Goal: Transaction & Acquisition: Purchase product/service

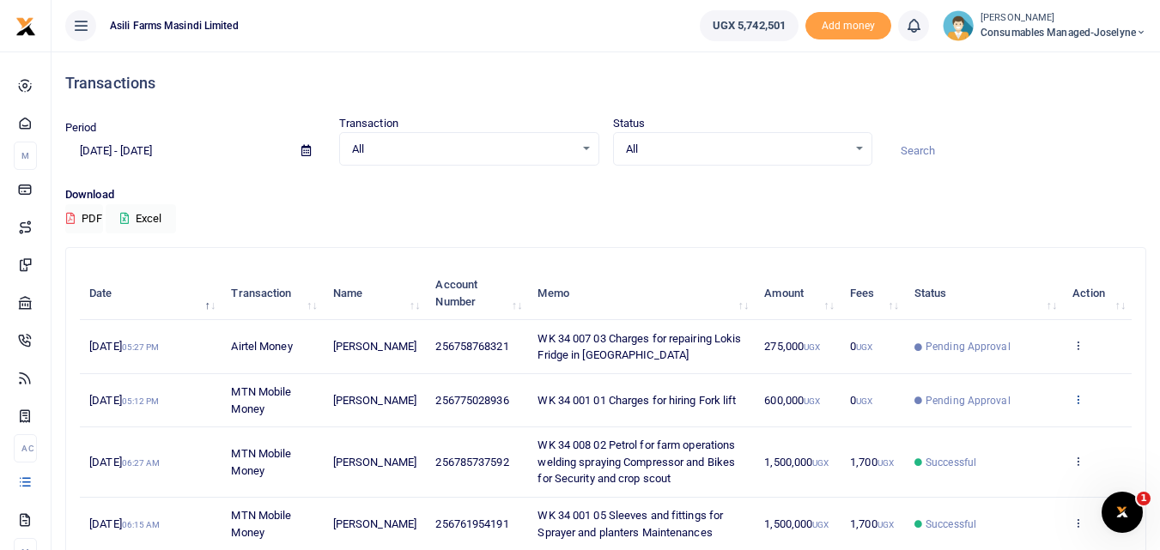
click at [1073, 400] on icon at bounding box center [1077, 399] width 11 height 12
click at [1022, 439] on link "View details" at bounding box center [1015, 428] width 136 height 24
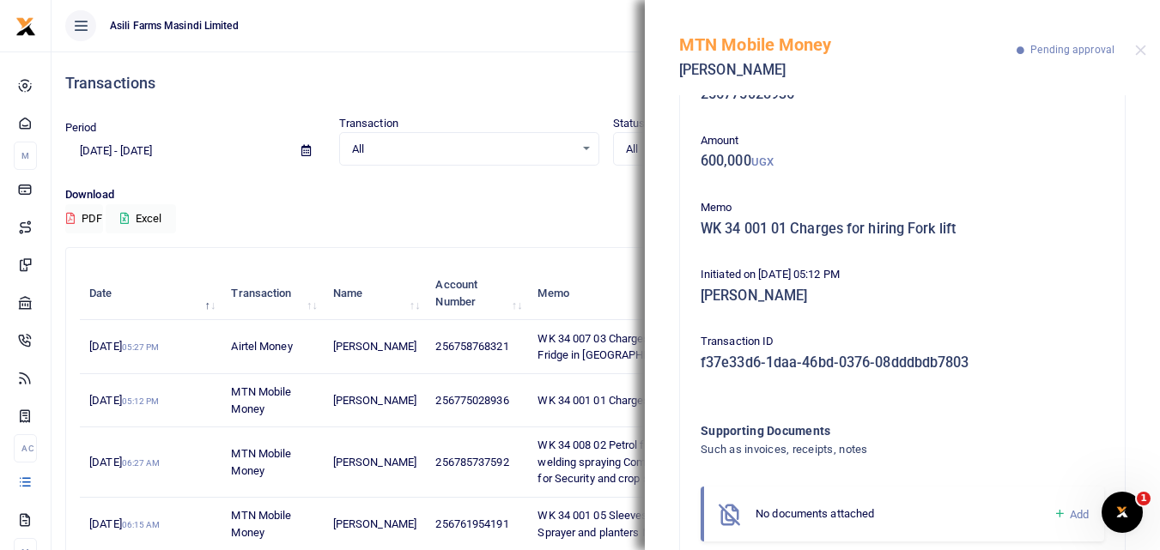
scroll to position [102, 0]
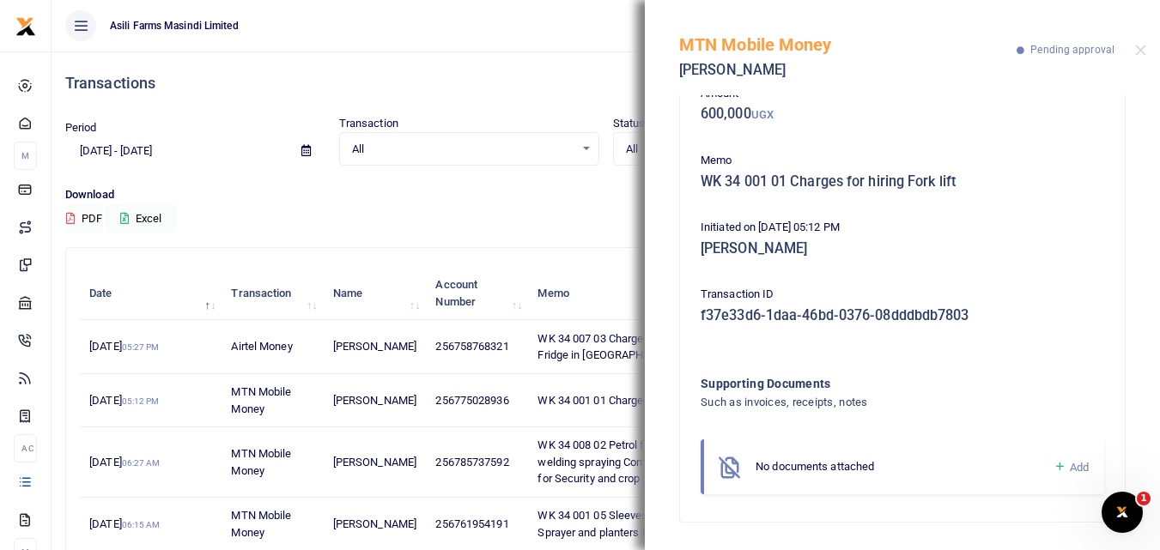
click at [1053, 465] on icon at bounding box center [1059, 466] width 13 height 15
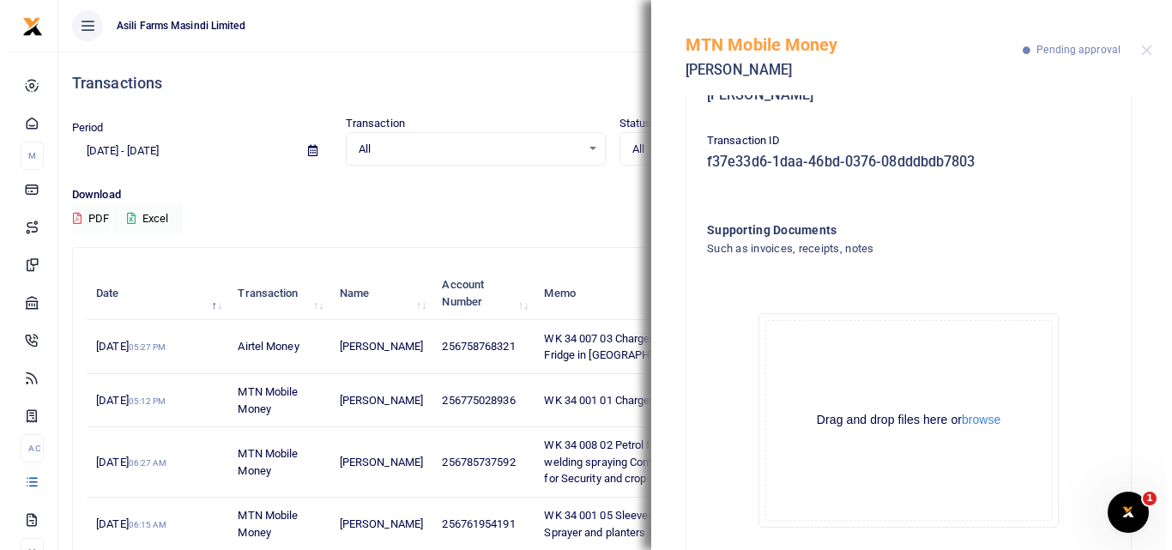
scroll to position [296, 0]
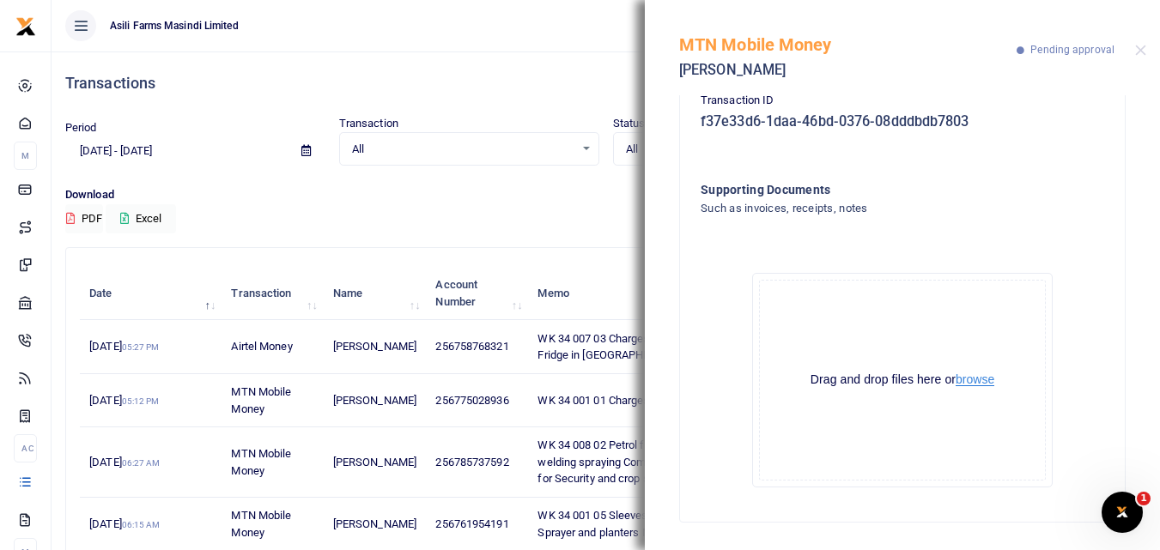
click at [972, 373] on button "browse" at bounding box center [974, 379] width 39 height 13
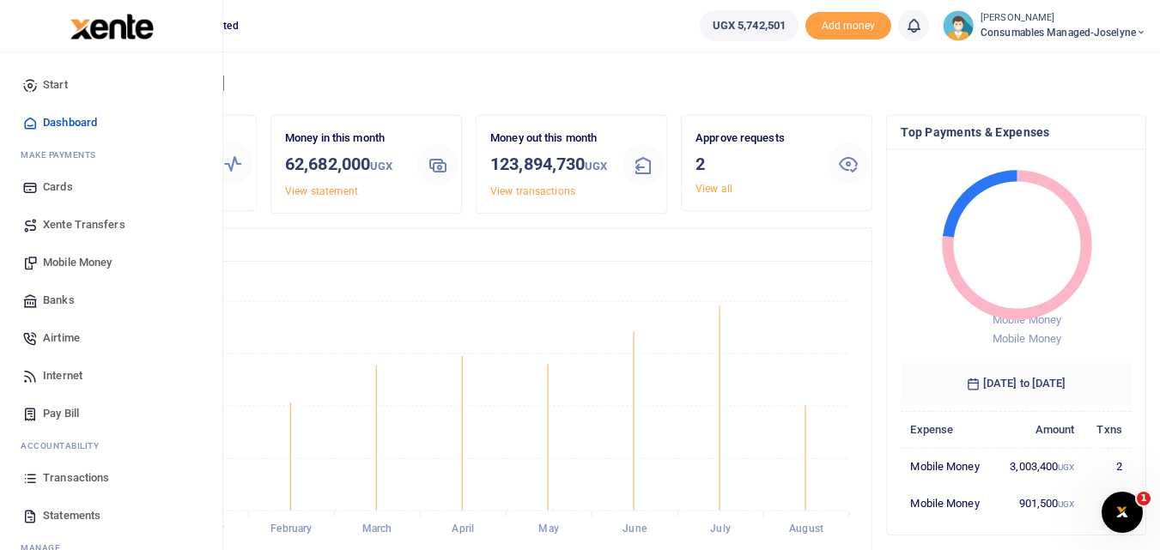
click at [34, 479] on icon at bounding box center [29, 477] width 15 height 15
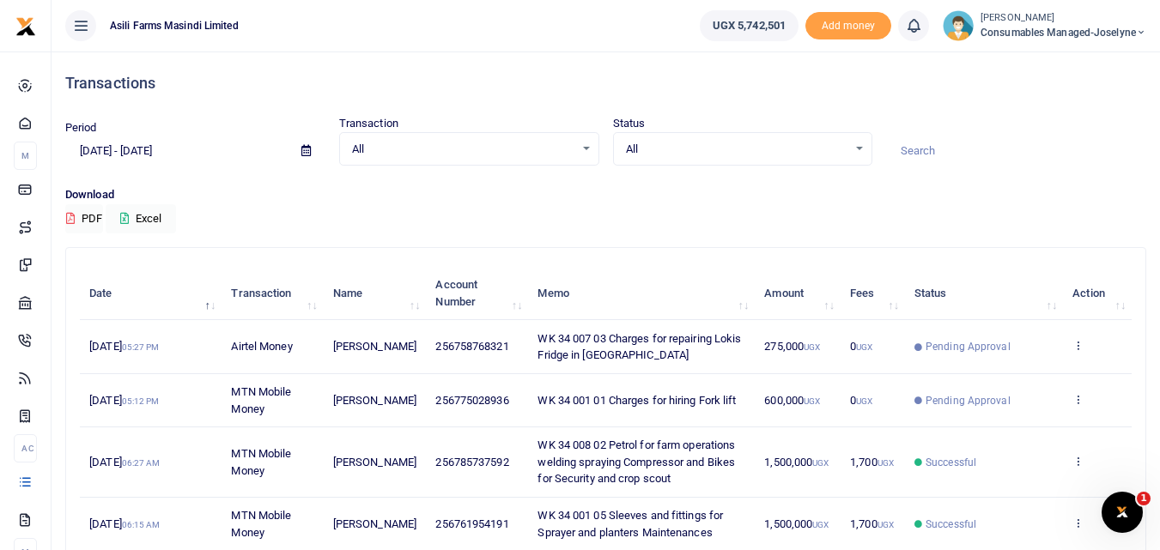
click at [1082, 403] on icon at bounding box center [1077, 399] width 11 height 12
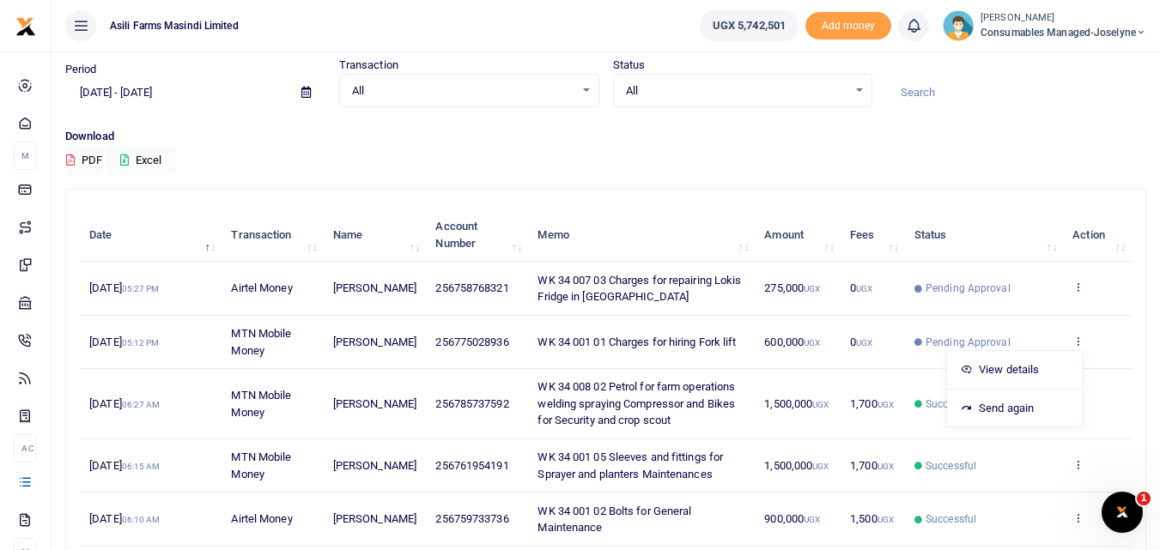
scroll to position [62, 0]
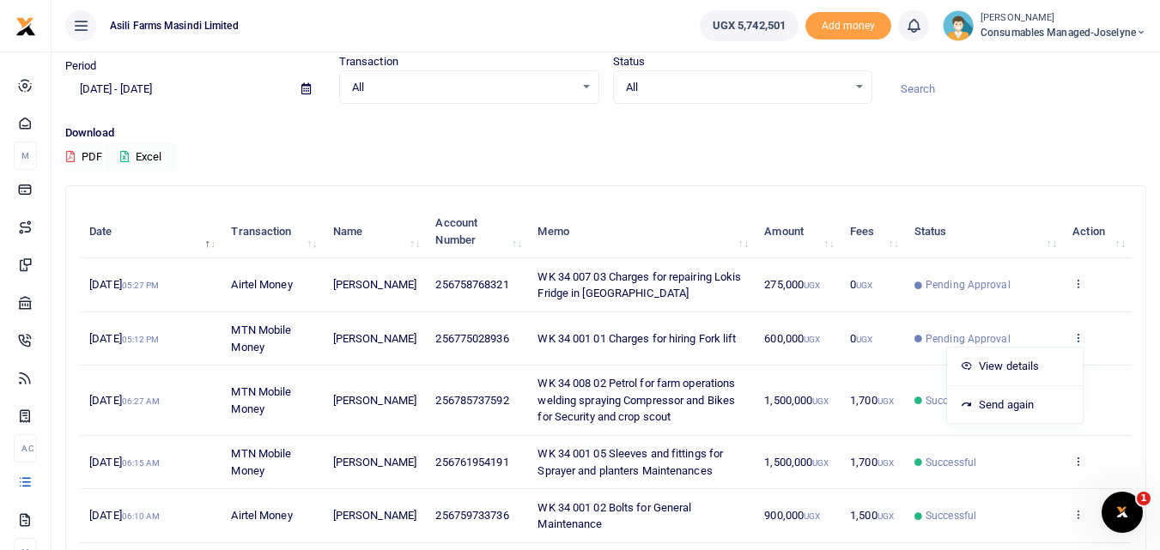
click at [1074, 340] on icon at bounding box center [1077, 337] width 11 height 12
click at [1071, 341] on td "View details Send again" at bounding box center [1097, 338] width 69 height 53
click at [1079, 336] on icon at bounding box center [1077, 337] width 11 height 12
click at [1033, 366] on link "View details" at bounding box center [1015, 366] width 136 height 24
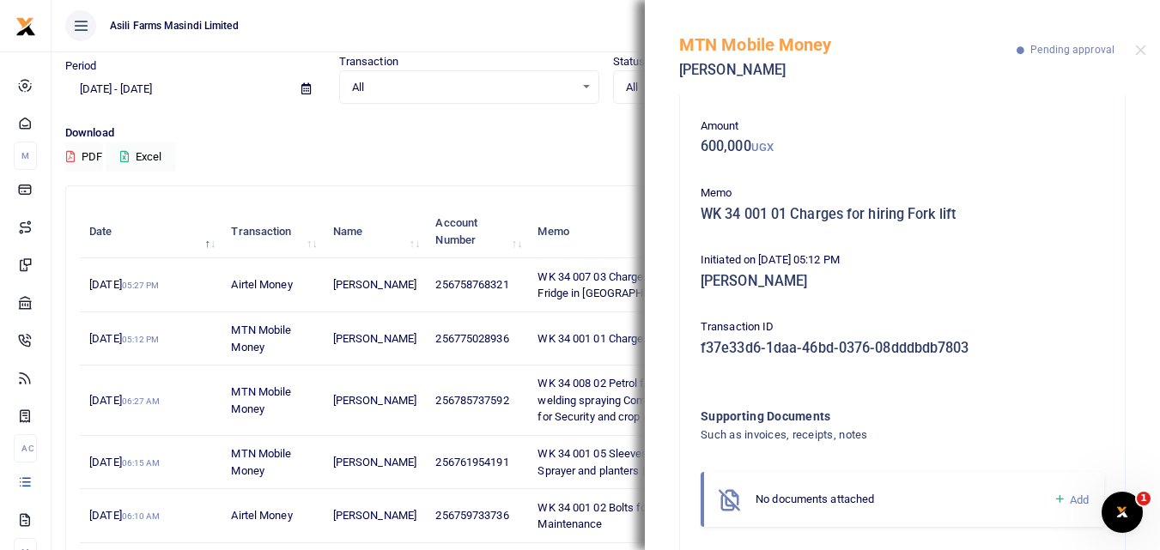
scroll to position [102, 0]
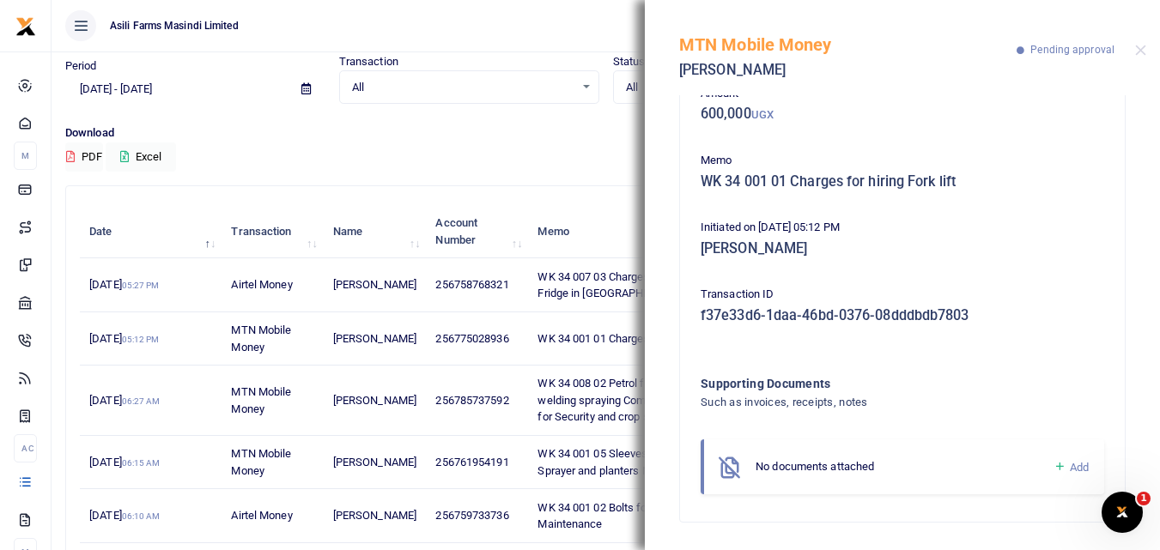
click at [1053, 470] on icon at bounding box center [1059, 466] width 13 height 15
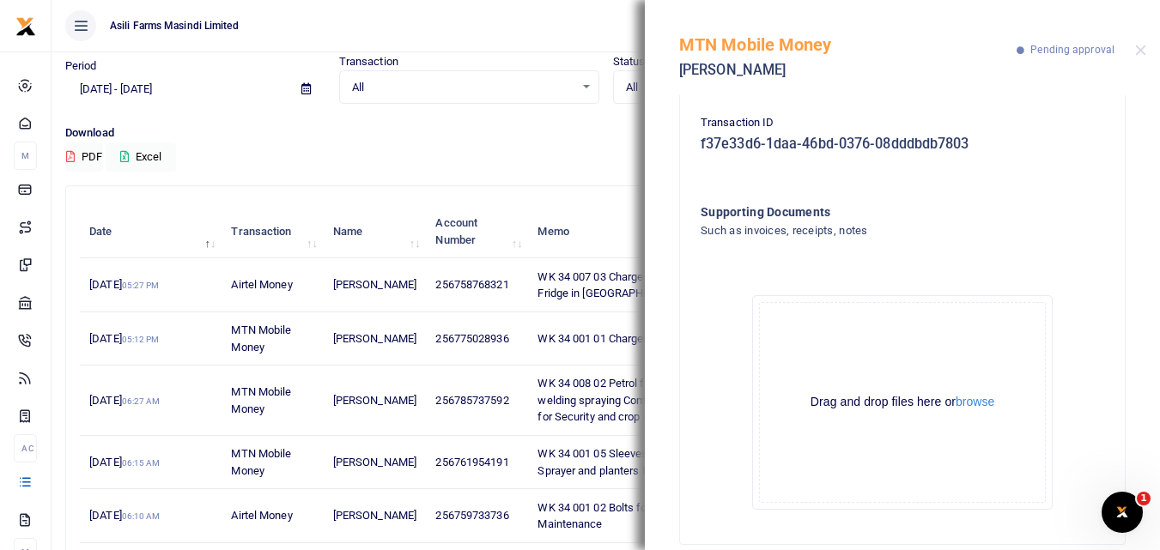
scroll to position [276, 0]
click at [969, 397] on button "browse" at bounding box center [974, 399] width 39 height 13
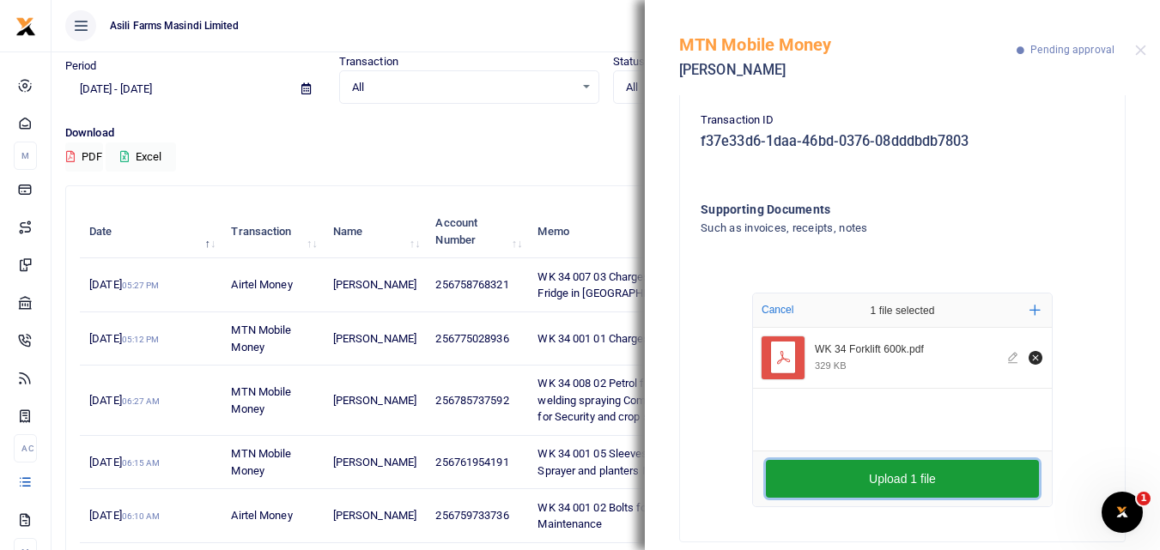
click at [863, 484] on button "Upload 1 file" at bounding box center [902, 479] width 273 height 38
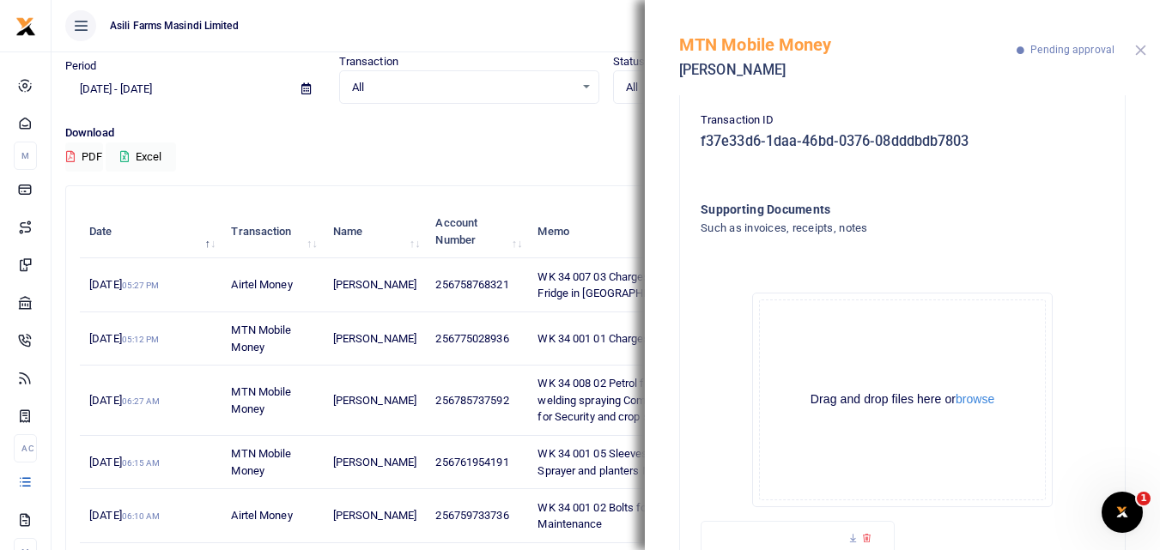
click at [1136, 49] on button "Close" at bounding box center [1140, 50] width 11 height 11
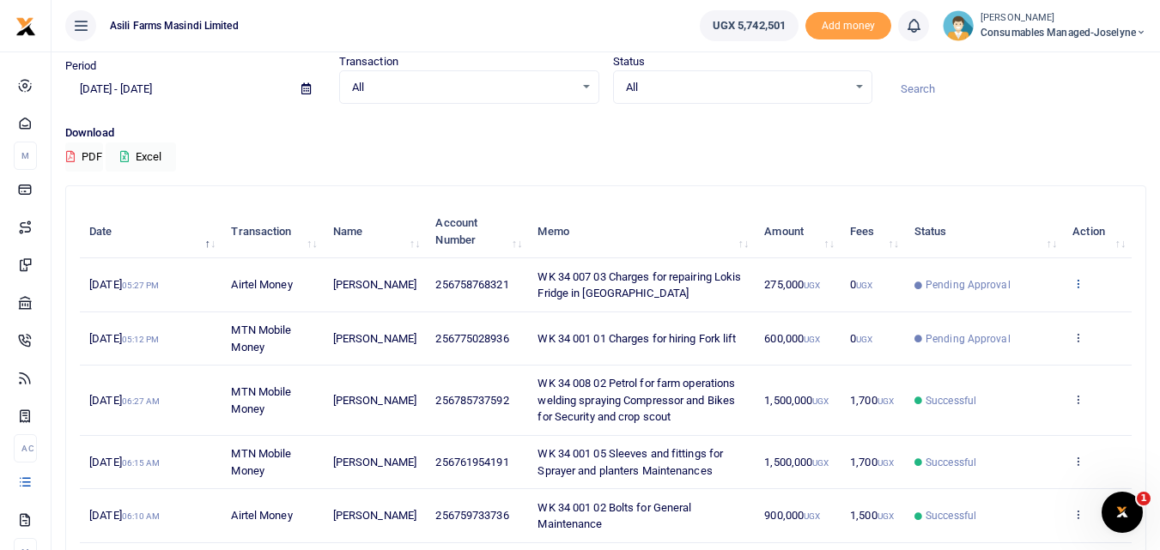
click at [1077, 284] on icon at bounding box center [1077, 283] width 11 height 12
click at [1021, 315] on link "View details" at bounding box center [1015, 312] width 136 height 24
click at [1079, 285] on icon at bounding box center [1077, 283] width 11 height 12
click at [1022, 315] on link "View details" at bounding box center [1015, 312] width 136 height 24
click at [733, 151] on div "Download PDF Excel" at bounding box center [605, 147] width 1081 height 47
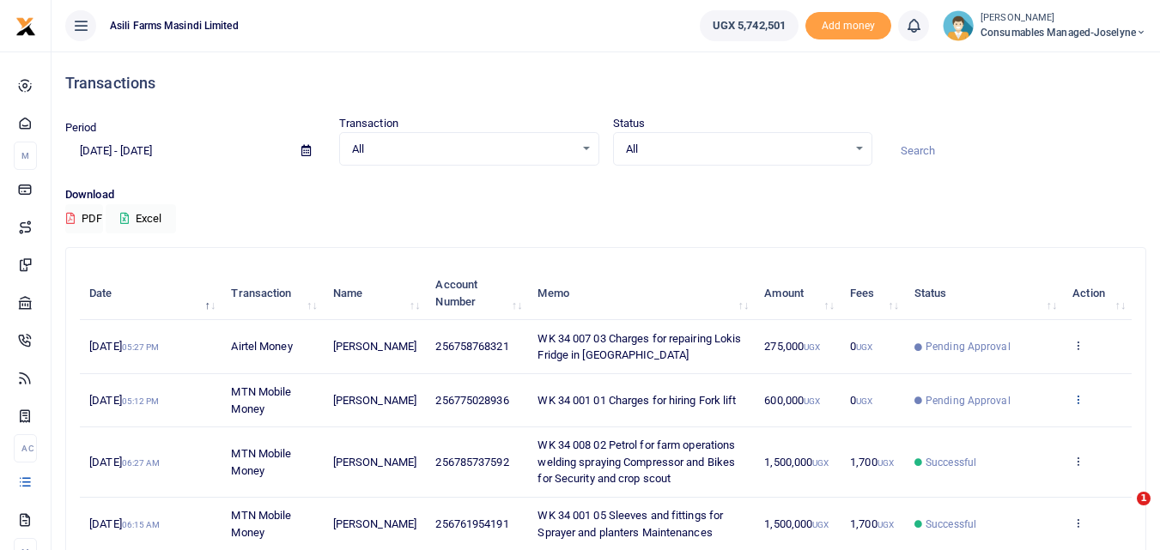
click at [1074, 405] on link at bounding box center [1077, 400] width 11 height 13
click at [1016, 431] on link "View details" at bounding box center [1015, 428] width 136 height 24
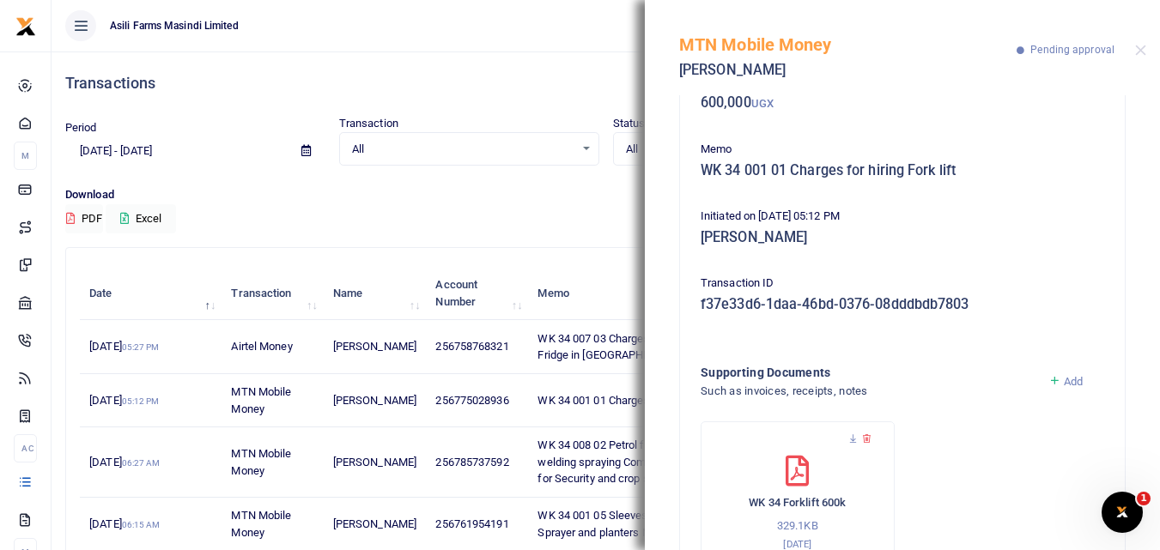
scroll to position [110, 0]
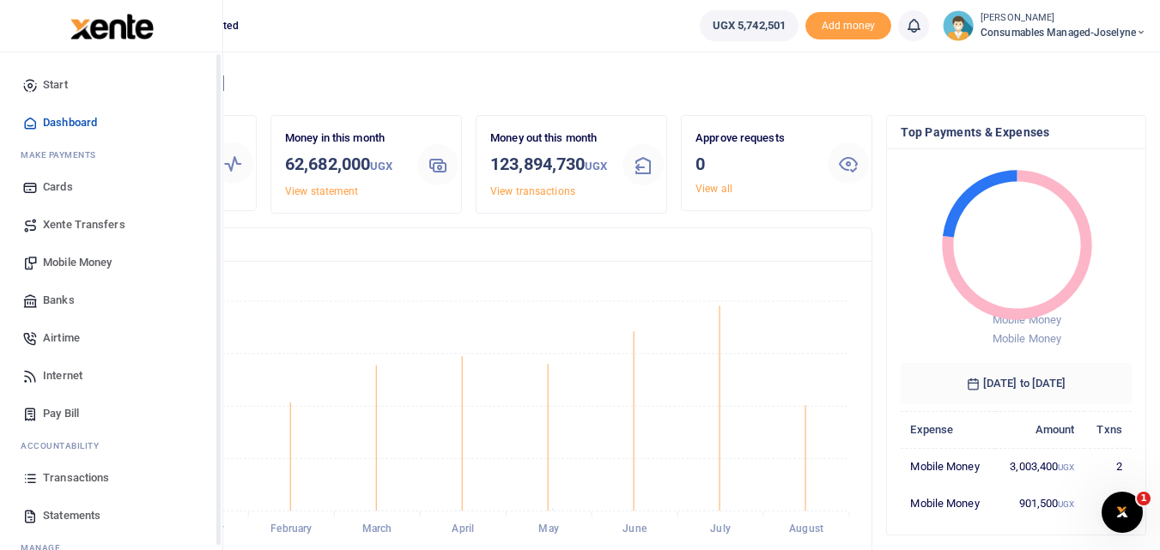
click at [21, 478] on link "Transactions" at bounding box center [111, 478] width 195 height 38
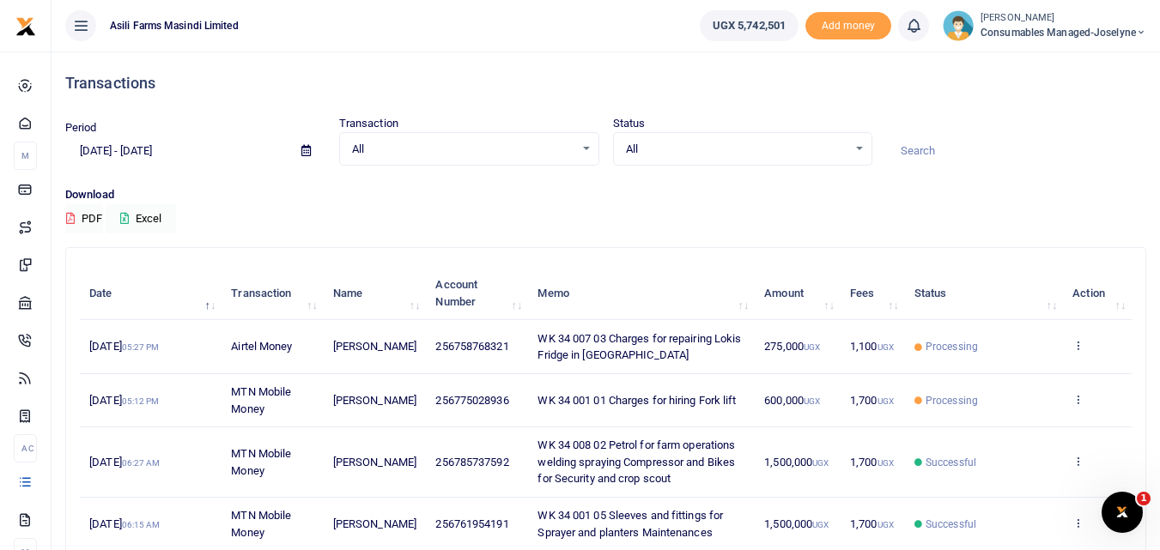
click at [1074, 391] on td "View details Send again" at bounding box center [1097, 400] width 69 height 53
click at [1076, 397] on icon at bounding box center [1077, 399] width 11 height 12
click at [1025, 430] on link "View details" at bounding box center [1015, 428] width 136 height 24
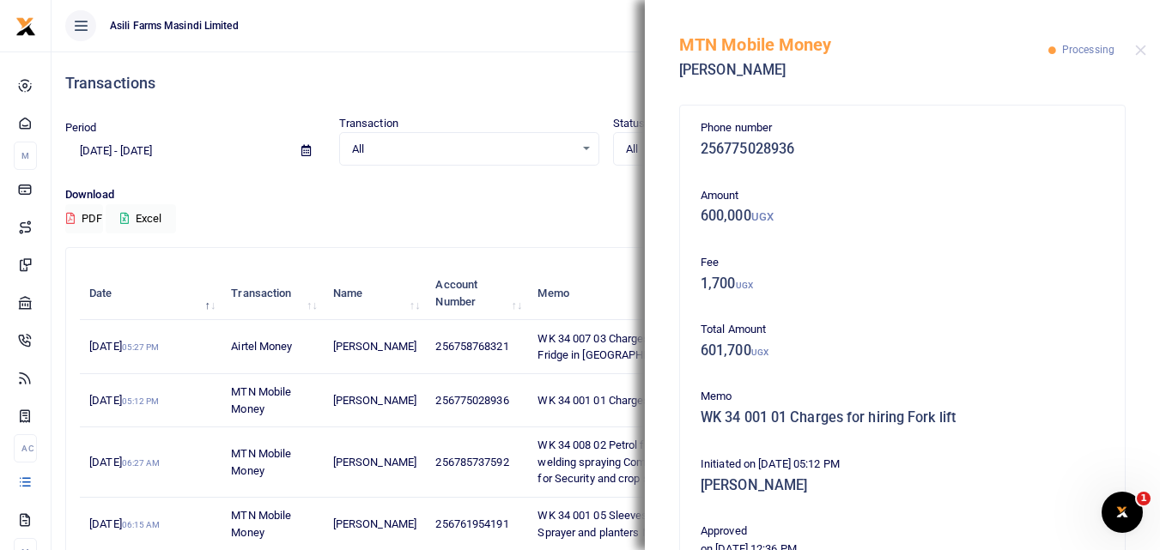
click at [536, 223] on div "Download PDF Excel" at bounding box center [605, 209] width 1081 height 47
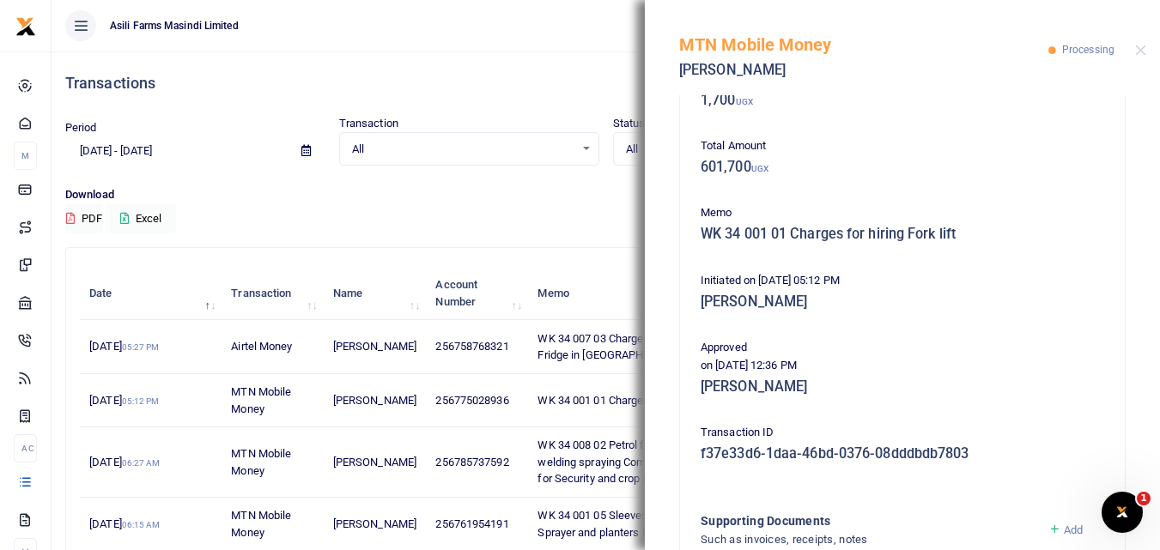
scroll to position [182, 0]
click at [1145, 51] on button "Close" at bounding box center [1140, 50] width 11 height 11
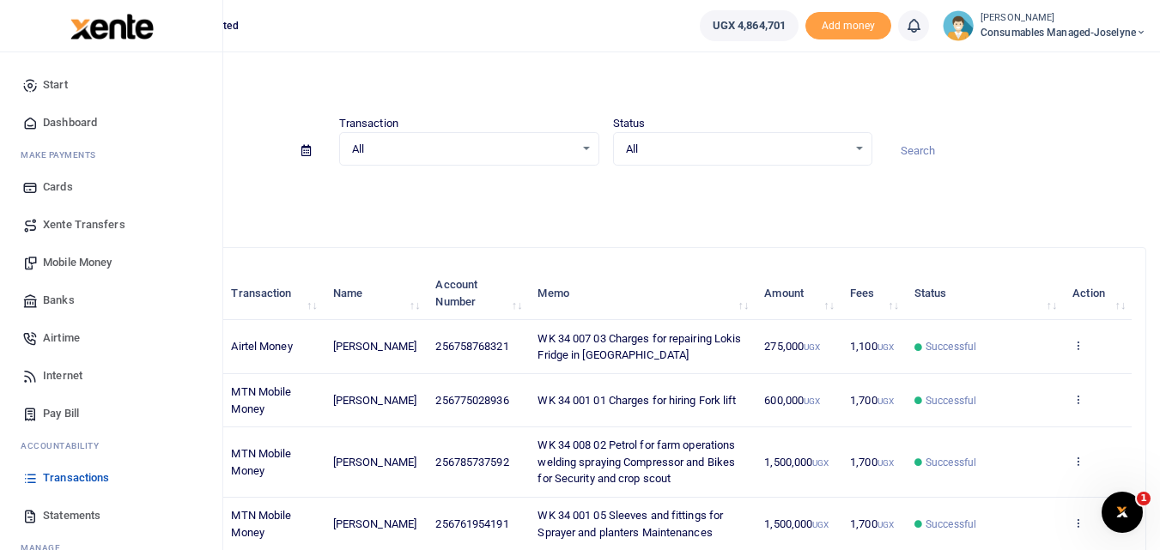
click at [89, 260] on span "Mobile Money" at bounding box center [77, 262] width 69 height 17
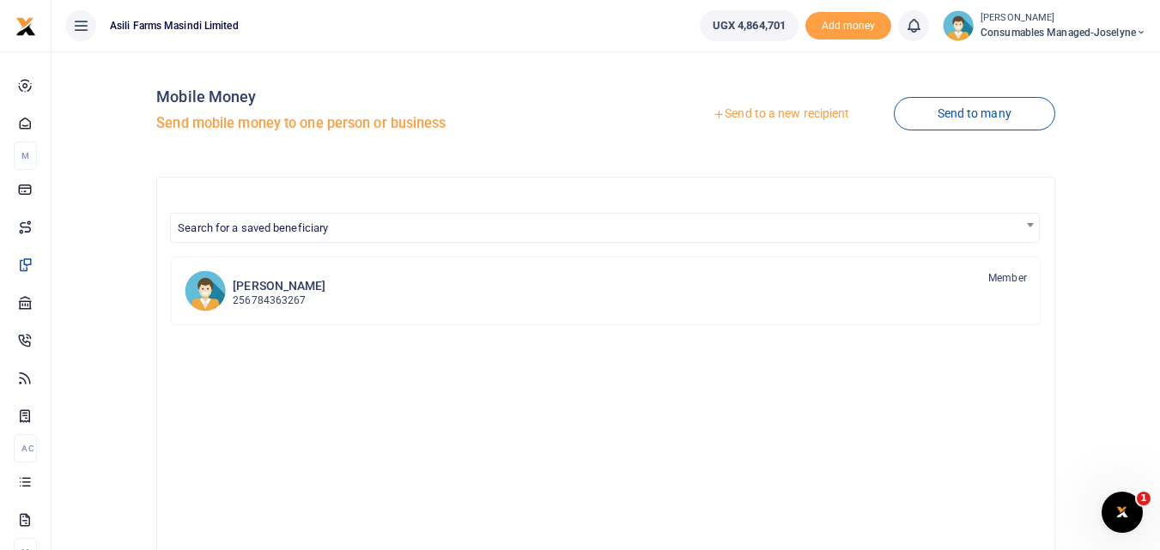
click at [766, 106] on link "Send to a new recipient" at bounding box center [781, 114] width 224 height 31
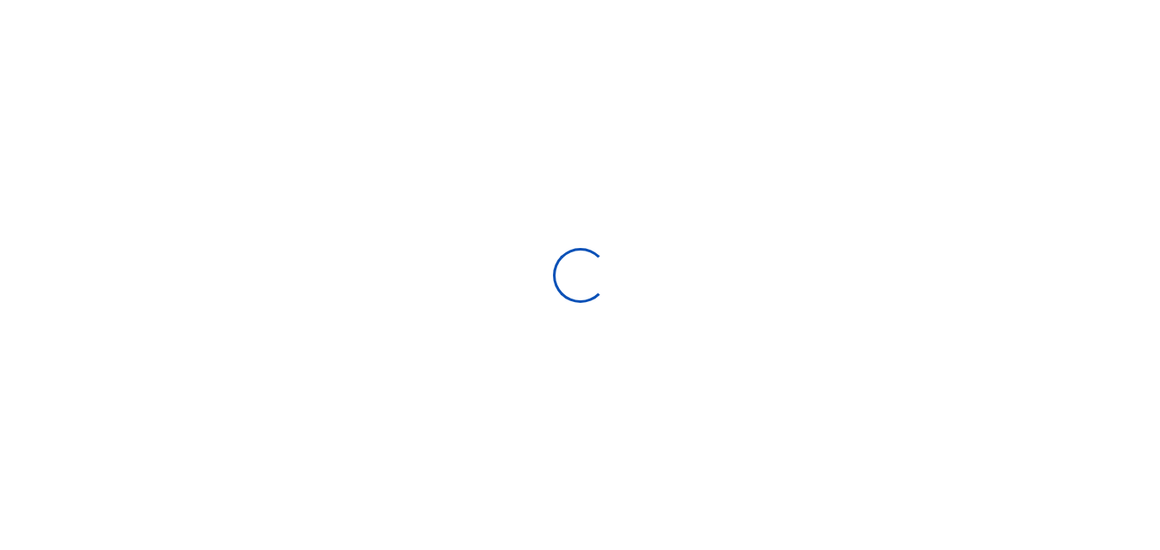
select select "Loading bundles"
select select
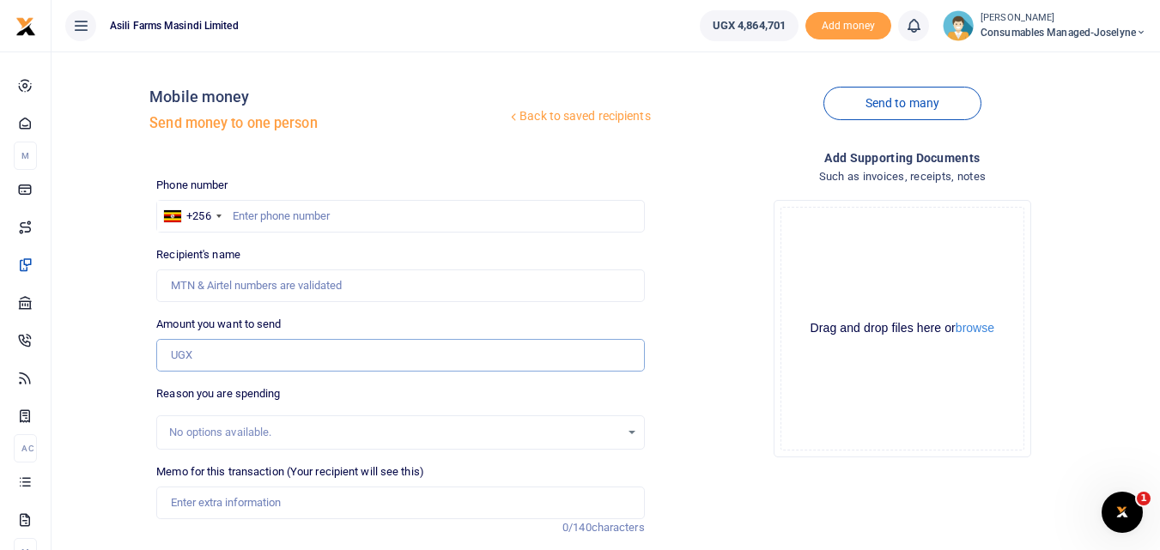
click at [212, 354] on input "Amount you want to send" at bounding box center [400, 355] width 488 height 33
paste input "0772779697"
type input "0772779697"
click at [270, 218] on input "text" at bounding box center [400, 216] width 488 height 33
type input "772779697"
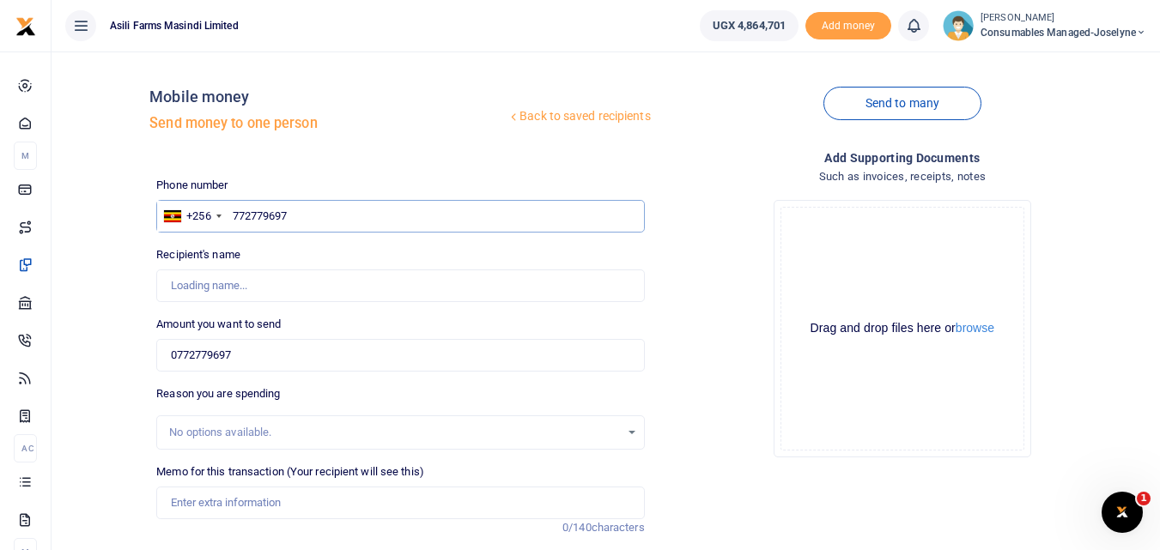
type input "Ogwang Andrew"
type input "772779697"
click at [247, 359] on input "0772779697" at bounding box center [400, 355] width 488 height 33
type input "0"
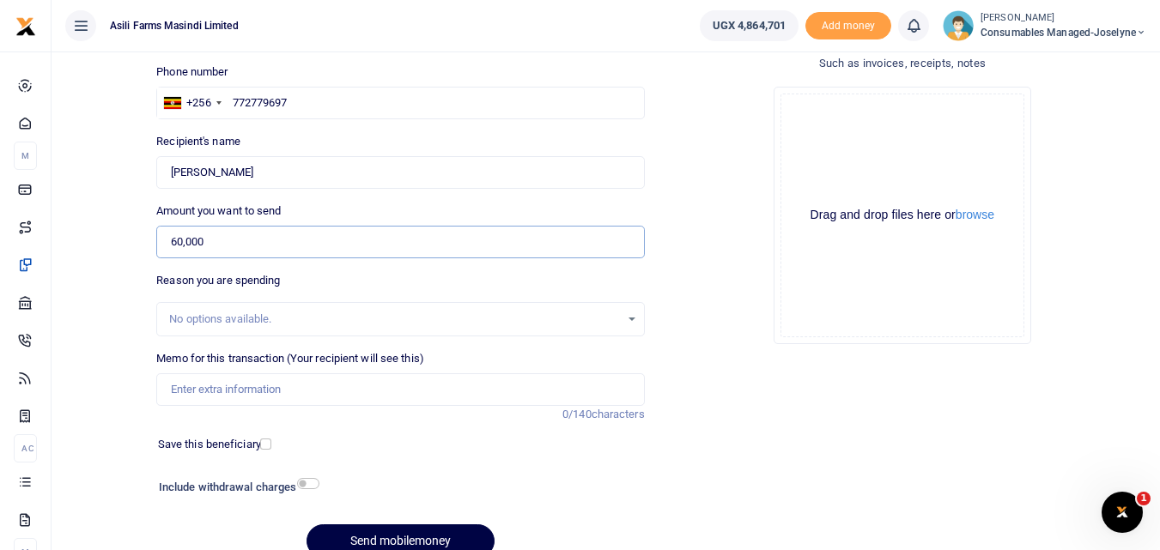
scroll to position [94, 0]
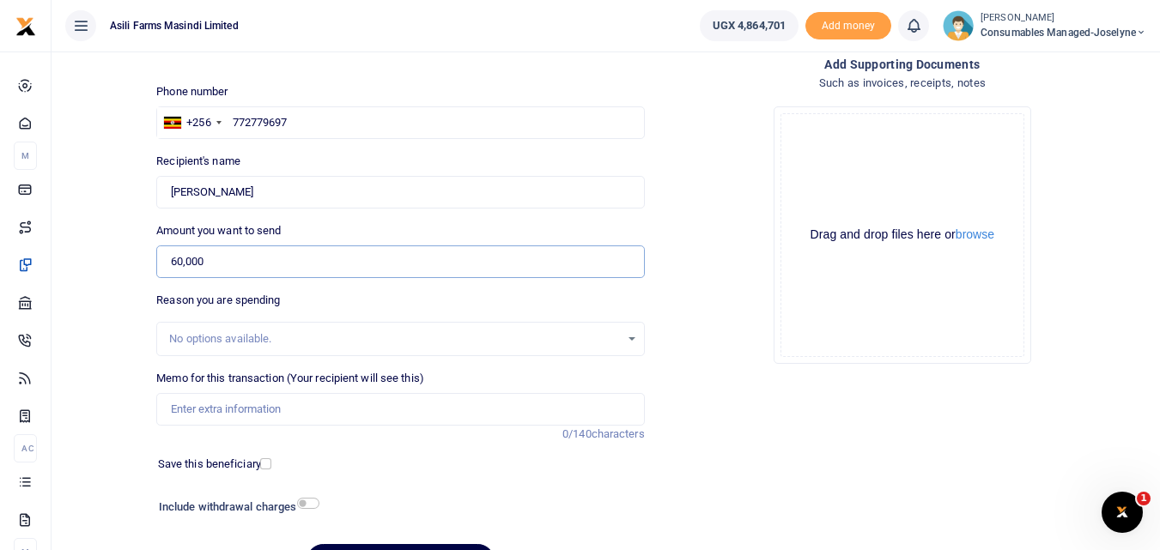
type input "60,000"
click at [219, 415] on input "Memo for this transaction (Your recipient will see this)" at bounding box center [400, 409] width 488 height 33
click at [430, 411] on input "Transport and perdium being paid to Ogwang" at bounding box center [400, 409] width 488 height 33
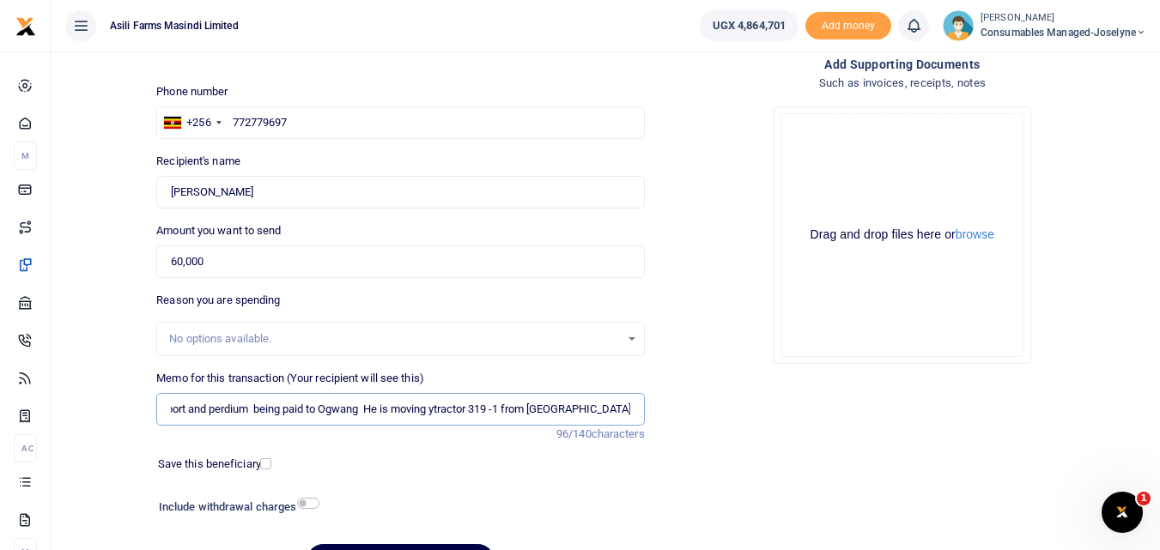
scroll to position [0, 35]
type input "Transport and perdium being paid to Ogwang He is moving ytractor 319 -1 from Am…"
click at [836, 161] on div "Drag and drop files here or browse Powered by Uppy" at bounding box center [902, 235] width 244 height 244
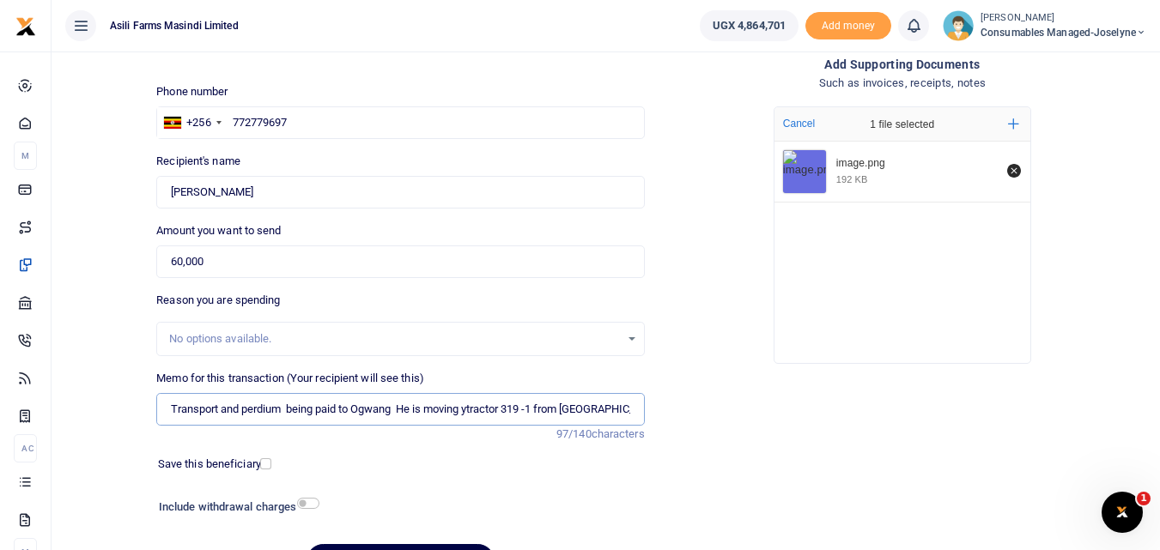
scroll to position [0, 3]
drag, startPoint x: 620, startPoint y: 415, endPoint x: 526, endPoint y: 409, distance: 93.8
click at [526, 409] on input "Transport and perdium being paid to Ogwang He is moving ytractor 319 -1 from Am…" at bounding box center [400, 409] width 488 height 33
click at [445, 418] on input "Transport and perdium being paid to Ogwang He is moving ytractor 319 -1 from Am…" at bounding box center [400, 409] width 488 height 33
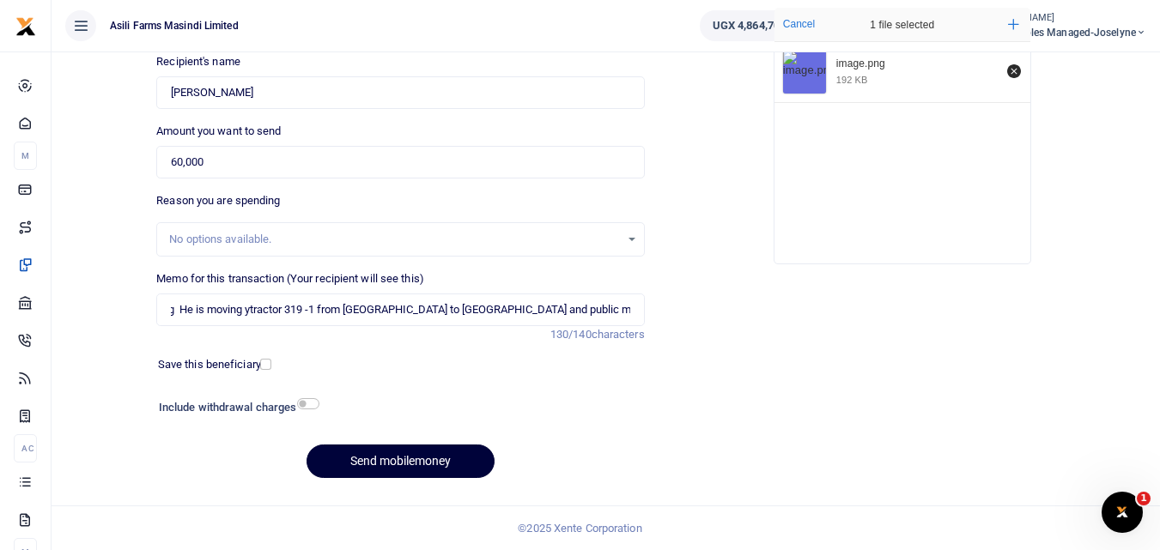
scroll to position [0, 0]
click at [445, 465] on button "Send mobilemoney" at bounding box center [400, 461] width 188 height 33
click at [536, 317] on input "Transport and perdium being paid to Ogwang He is moving ytractor 319 -1 from Am…" at bounding box center [400, 310] width 488 height 33
click at [534, 311] on input "Transport and perdium being paid to Ogwang He is moving ytractor 319 1 from Ama…" at bounding box center [400, 310] width 488 height 33
type input "Transport and perdium being paid to Ogwang He is moving ytractor 310 1 from Ama…"
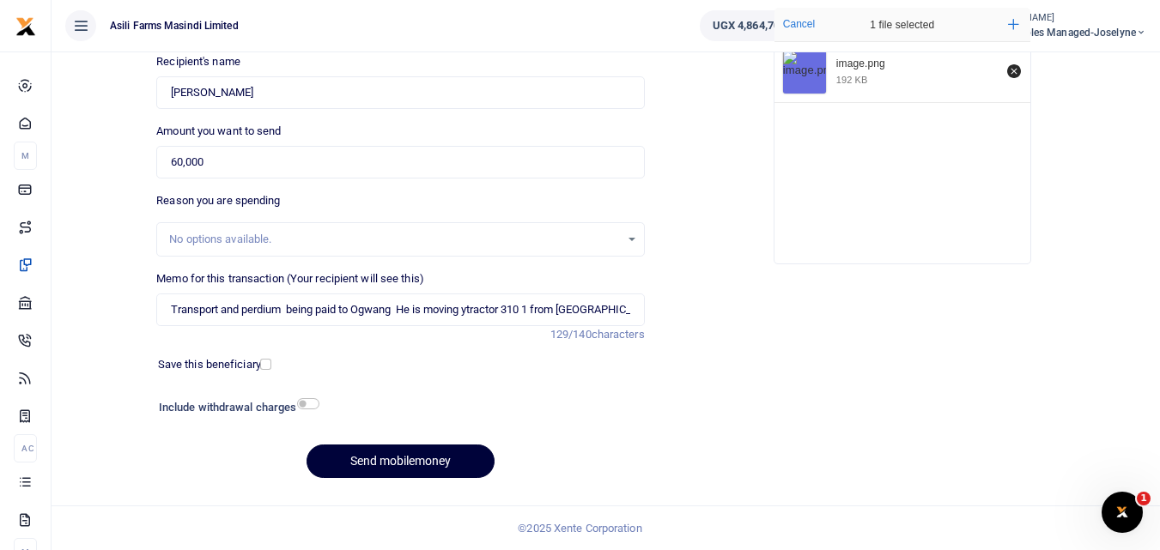
click at [412, 457] on button "Send mobilemoney" at bounding box center [400, 461] width 188 height 33
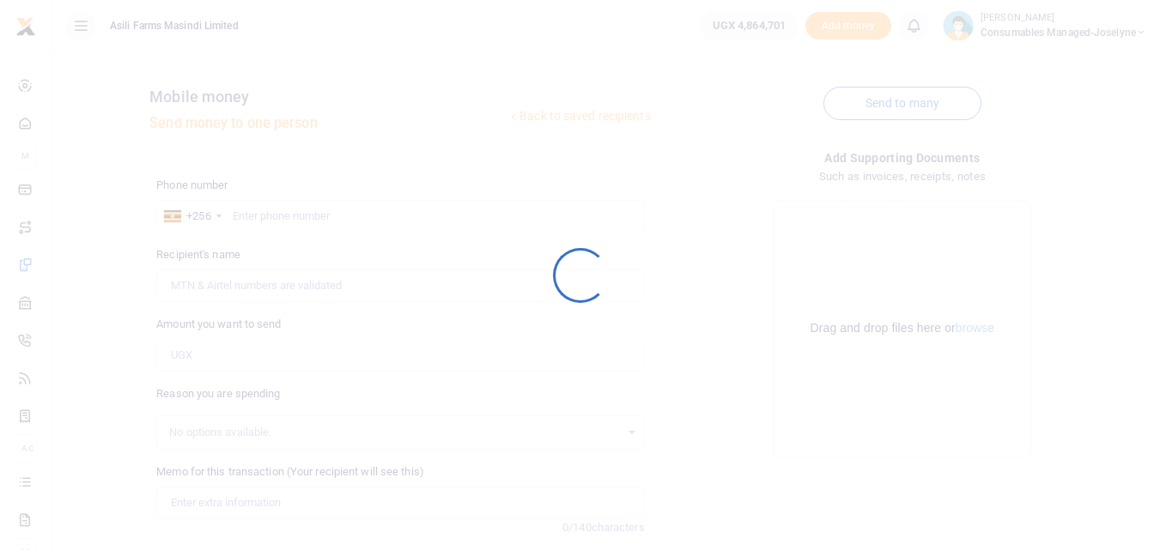
scroll to position [193, 0]
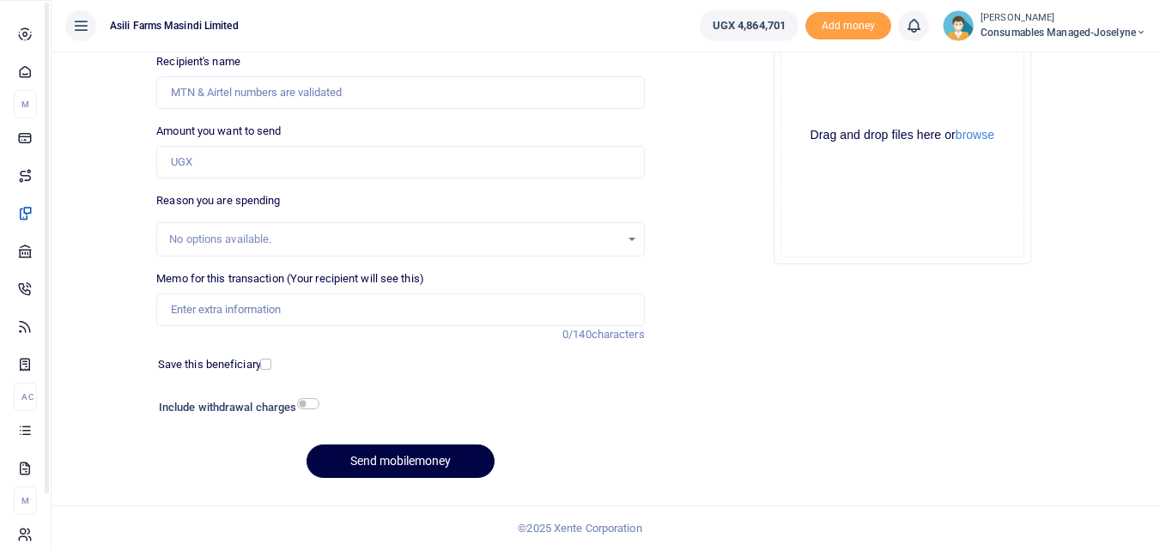
click at [32, 438] on icon at bounding box center [24, 429] width 15 height 15
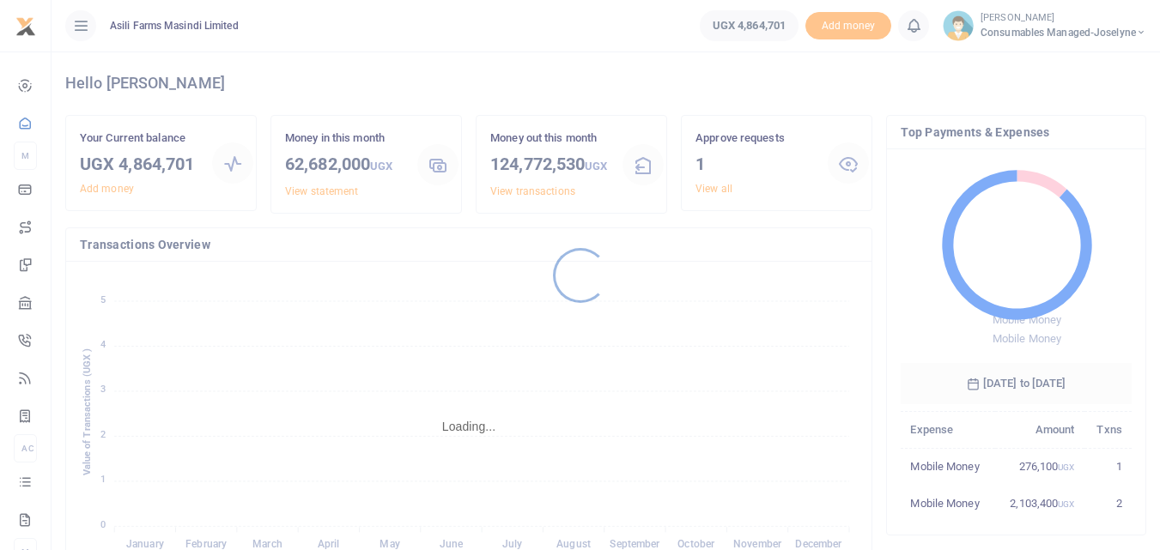
scroll to position [14, 14]
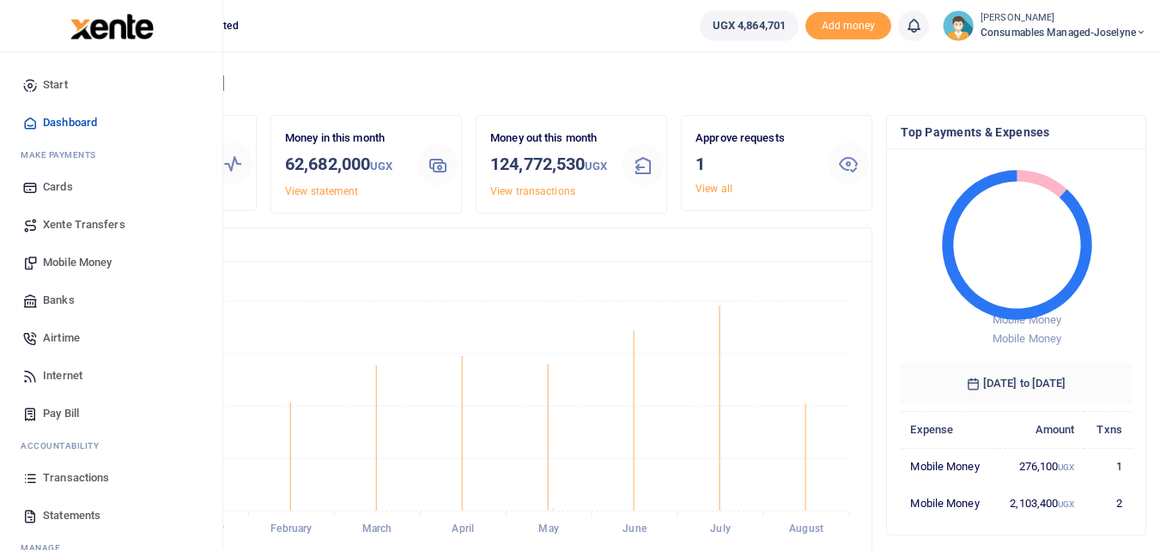
click at [25, 481] on icon at bounding box center [29, 477] width 15 height 15
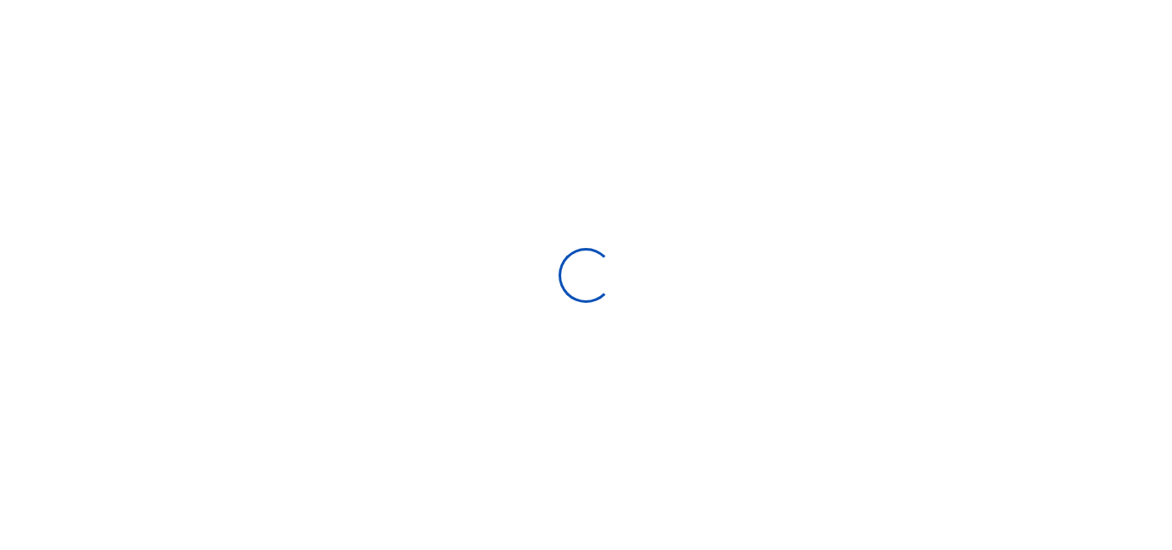
select select
type input "[DATE] - [DATE]"
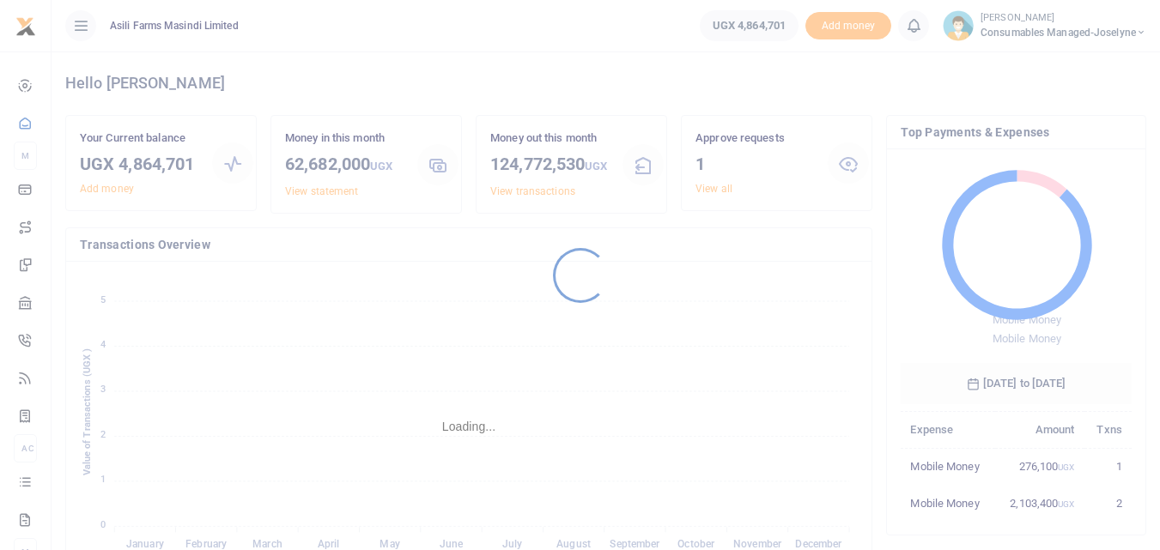
scroll to position [14, 14]
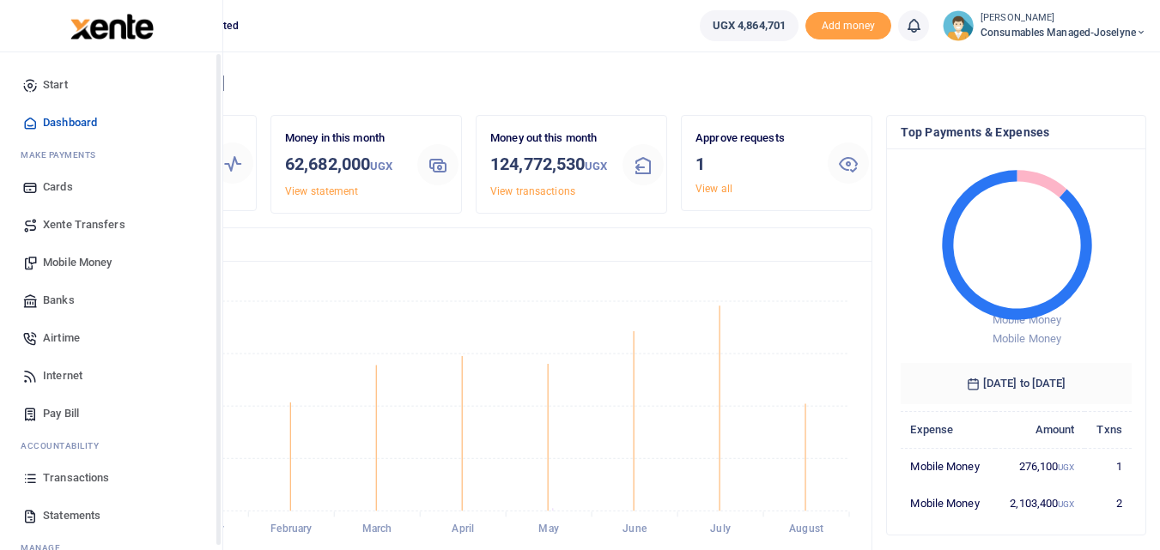
click at [30, 477] on icon at bounding box center [29, 477] width 15 height 15
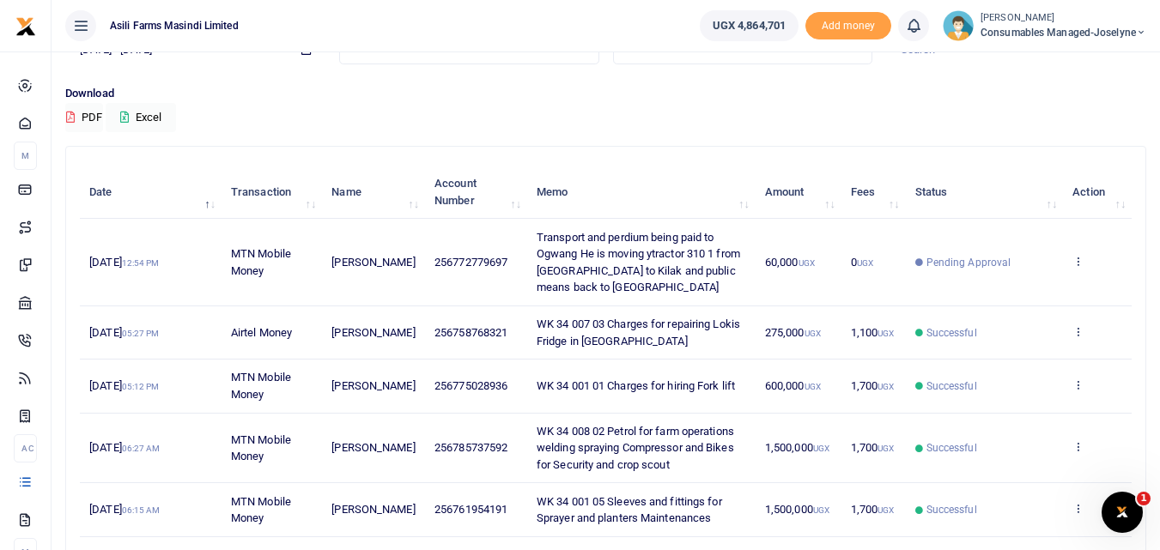
scroll to position [96, 0]
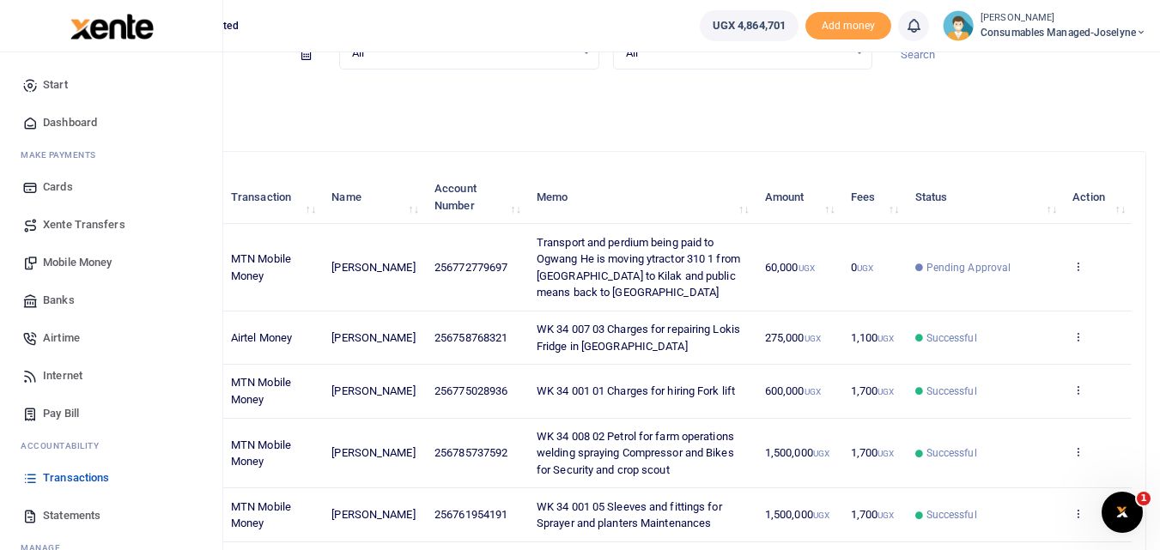
click at [70, 258] on span "Mobile Money" at bounding box center [77, 262] width 69 height 17
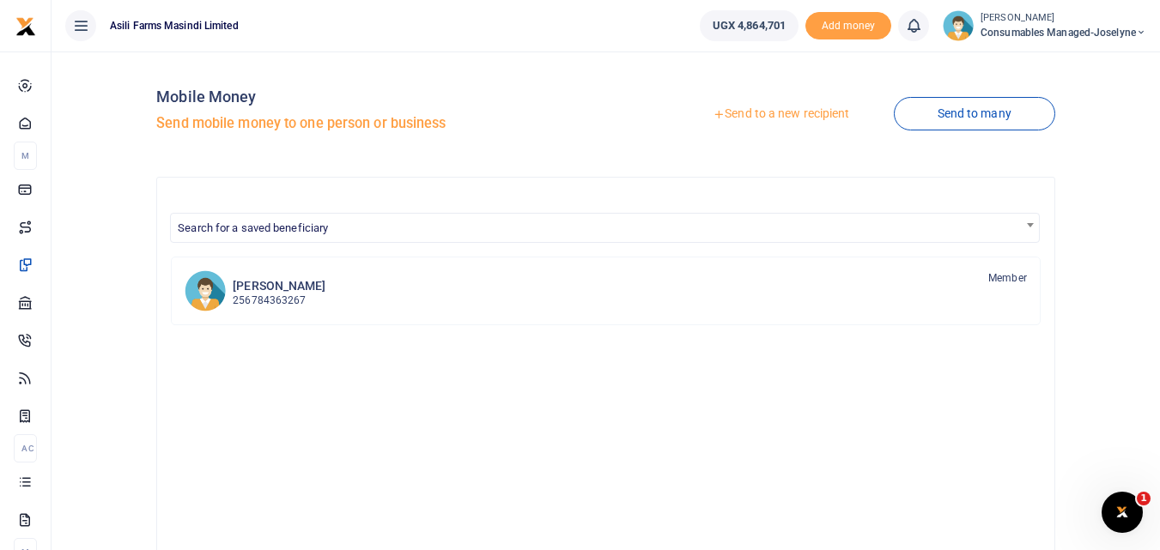
click at [753, 113] on link "Send to a new recipient" at bounding box center [781, 114] width 224 height 31
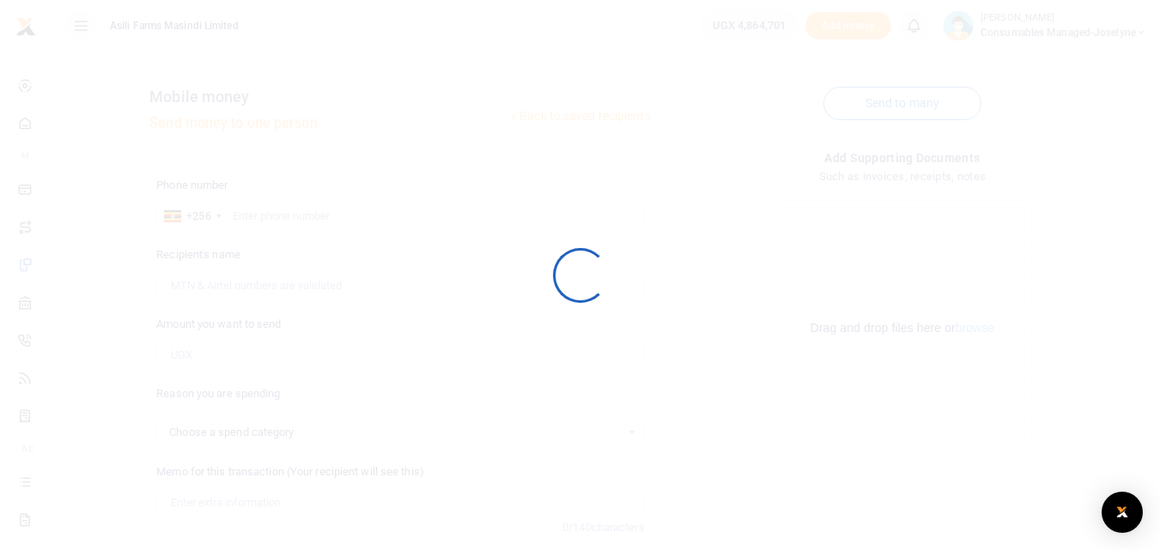
select select
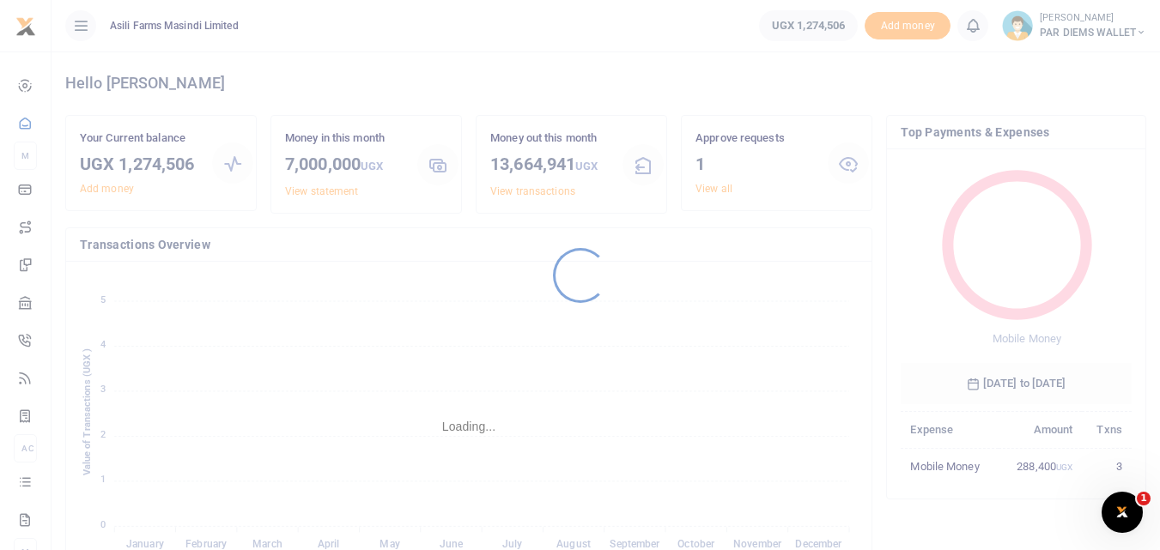
scroll to position [14, 14]
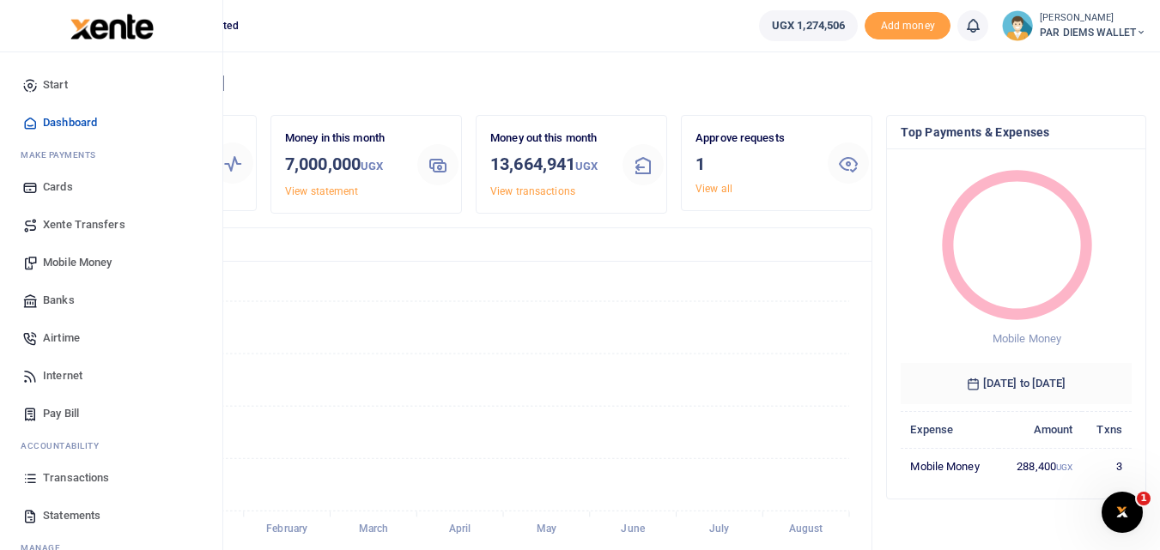
click at [30, 483] on icon at bounding box center [29, 477] width 15 height 15
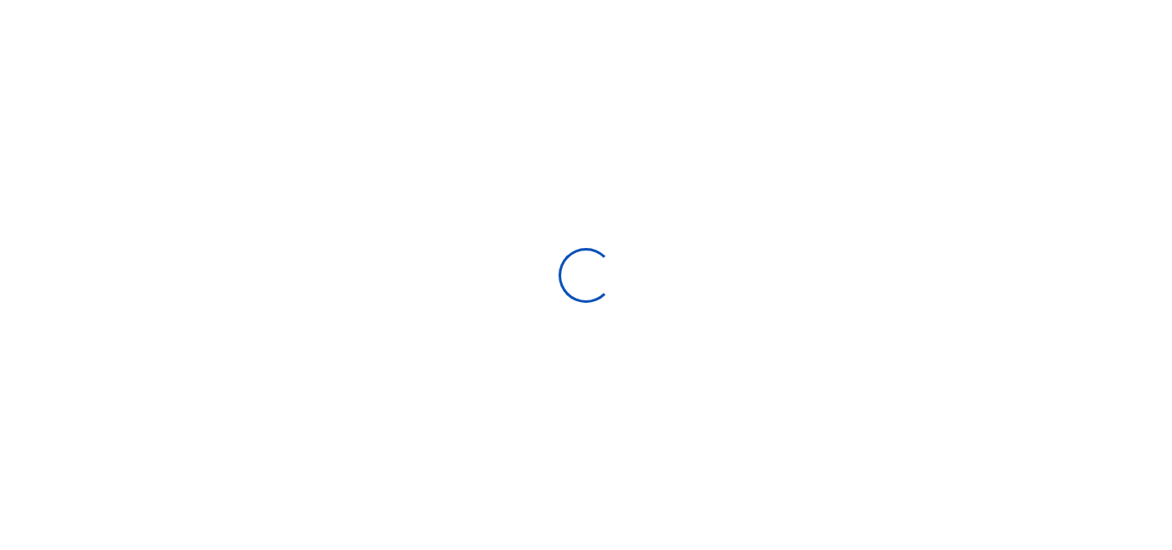
type input "[DATE] - [DATE]"
select select
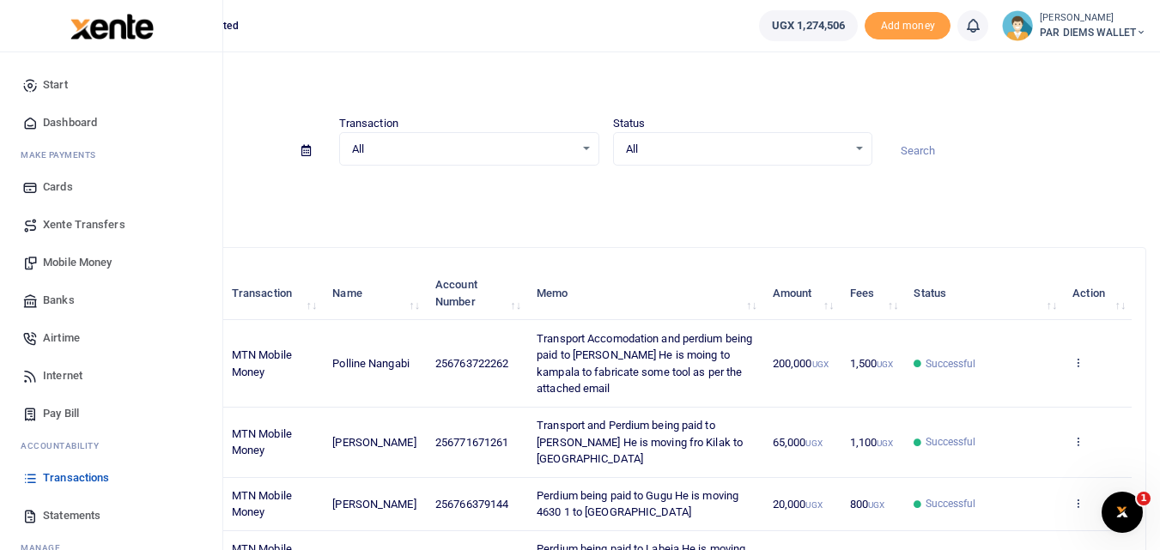
click at [76, 263] on span "Mobile Money" at bounding box center [77, 262] width 69 height 17
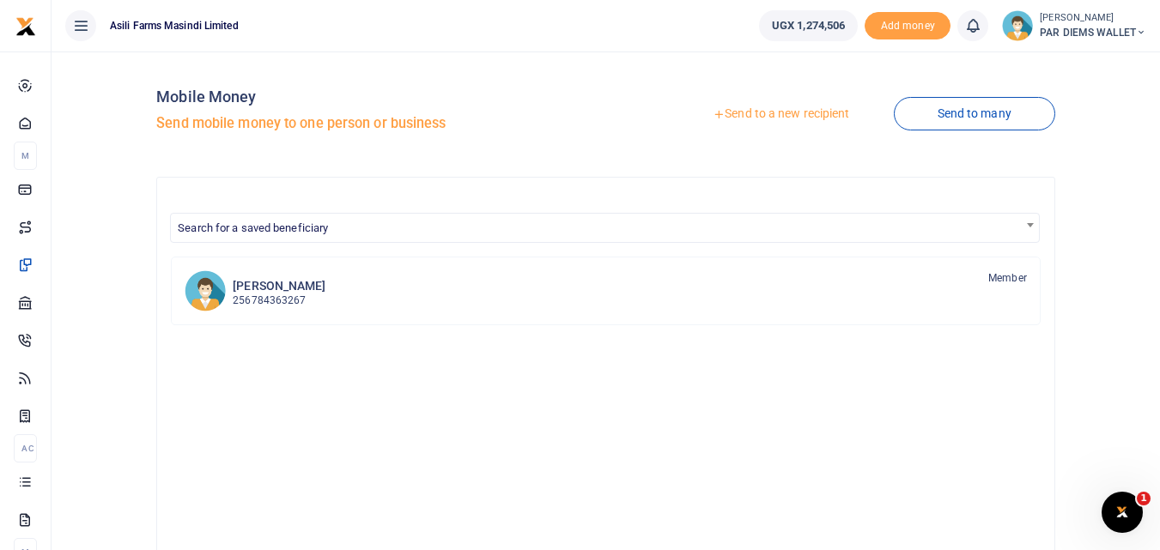
click at [772, 117] on link "Send to a new recipient" at bounding box center [781, 114] width 224 height 31
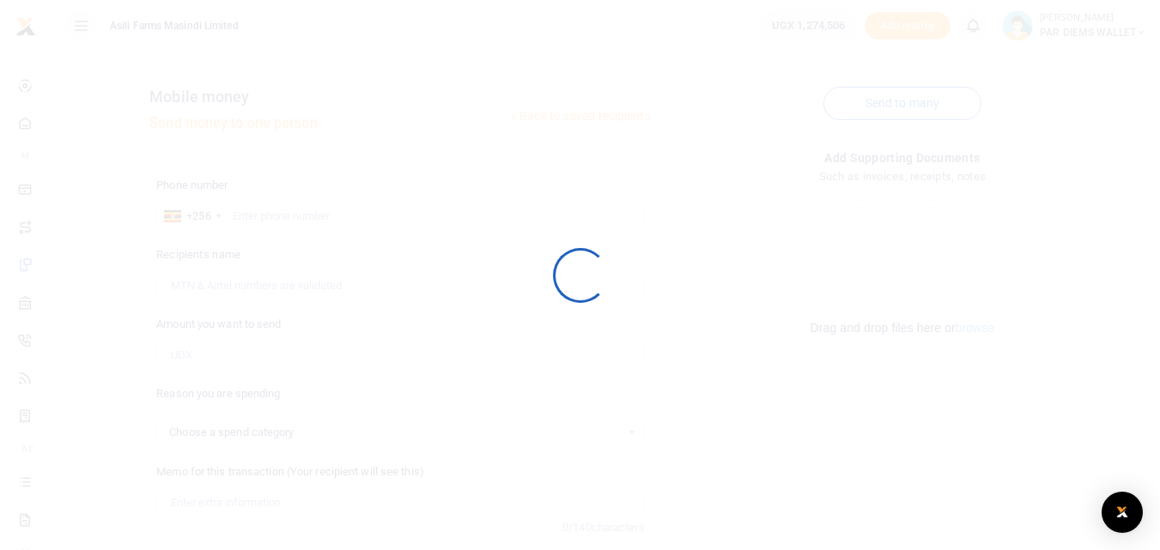
select select
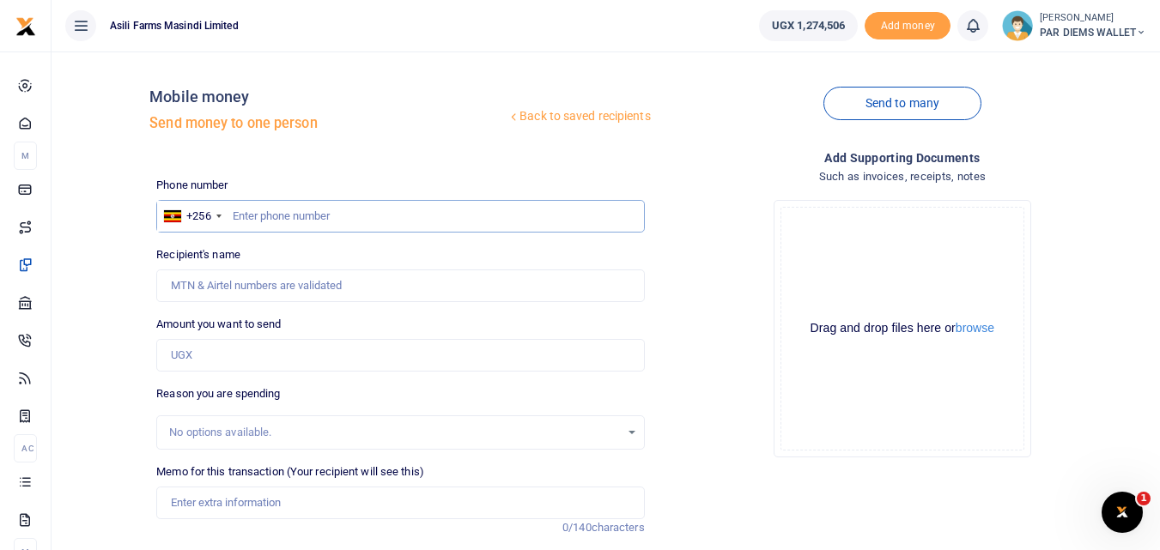
click at [270, 212] on input "text" at bounding box center [400, 216] width 488 height 33
click at [319, 211] on input "text" at bounding box center [400, 216] width 488 height 33
click at [221, 358] on input "Amount you want to send" at bounding box center [400, 355] width 488 height 33
paste input "0772779697"
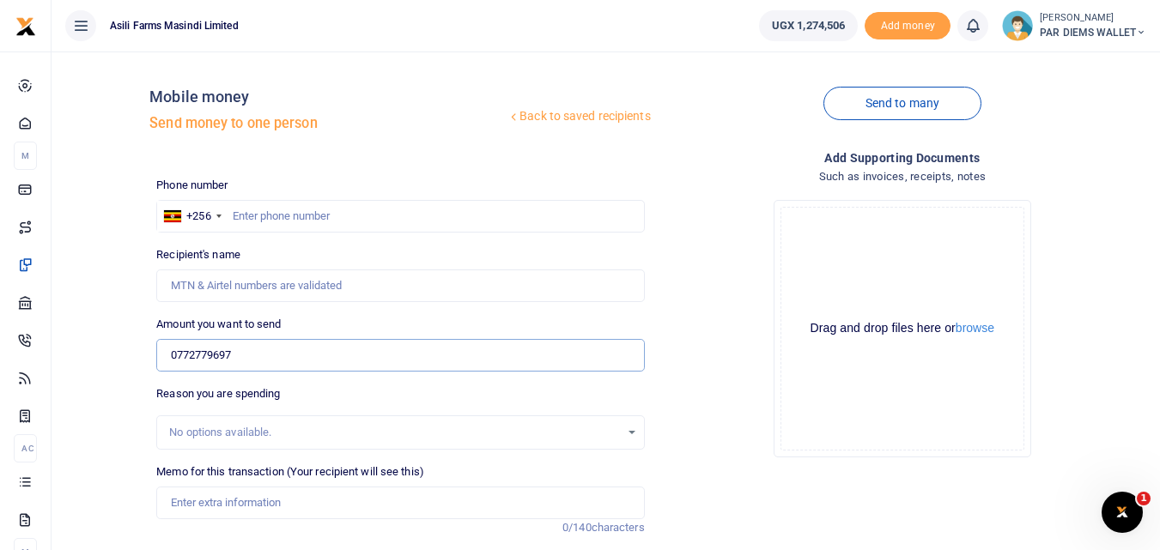
type input "0772779697"
click at [265, 209] on input "text" at bounding box center [400, 216] width 488 height 33
type input "772779697"
type input "Ogwang Andrew"
type input "772779697"
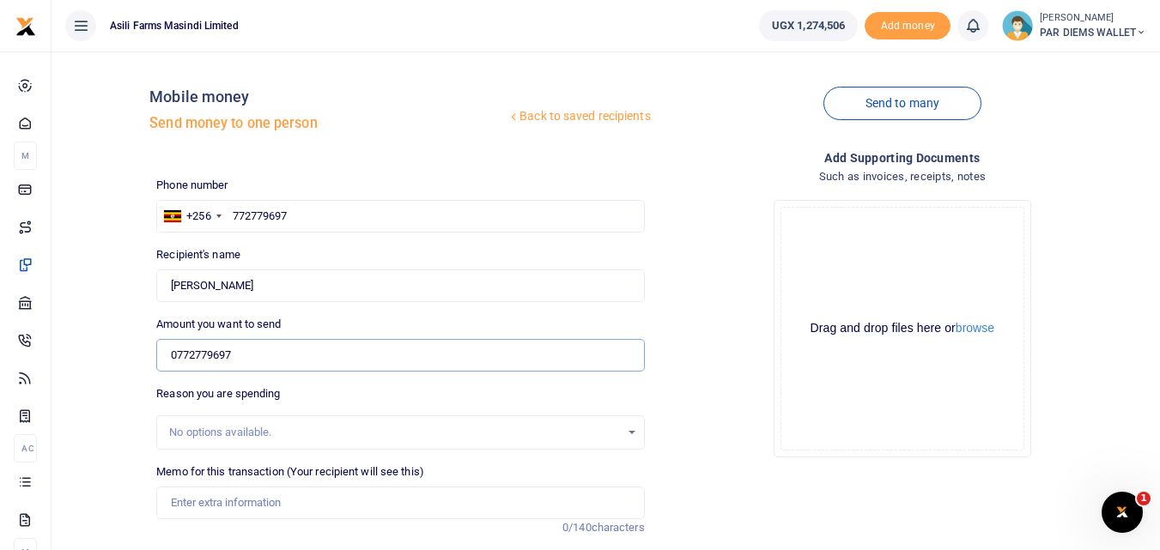
click at [293, 344] on input "0772779697" at bounding box center [400, 355] width 488 height 33
type input "0"
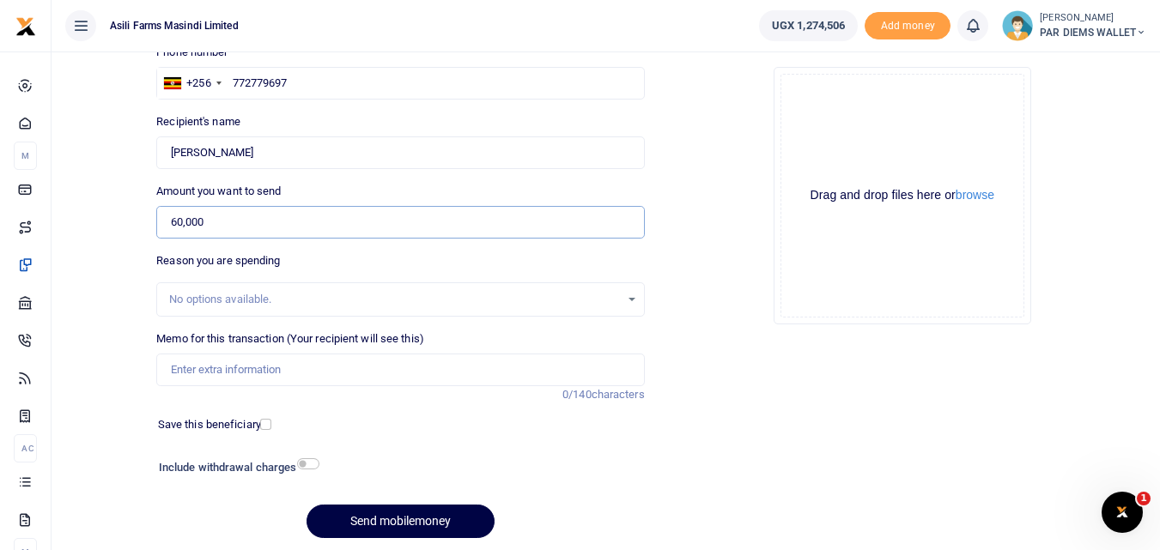
scroll to position [179, 0]
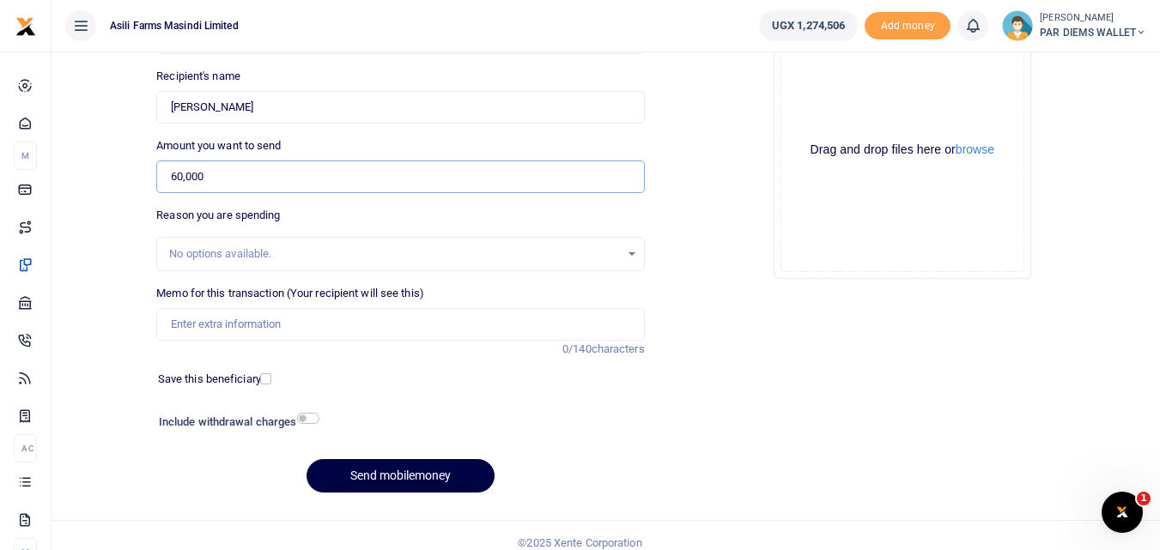
type input "60,000"
click at [236, 318] on input "Memo for this transaction (Your recipient will see this)" at bounding box center [400, 324] width 488 height 33
click at [176, 318] on input "Memo for this transaction (Your recipient will see this)" at bounding box center [400, 324] width 488 height 33
type input "Perdium and Transport being paid to Ogwang He is moving 310 -1 TP"
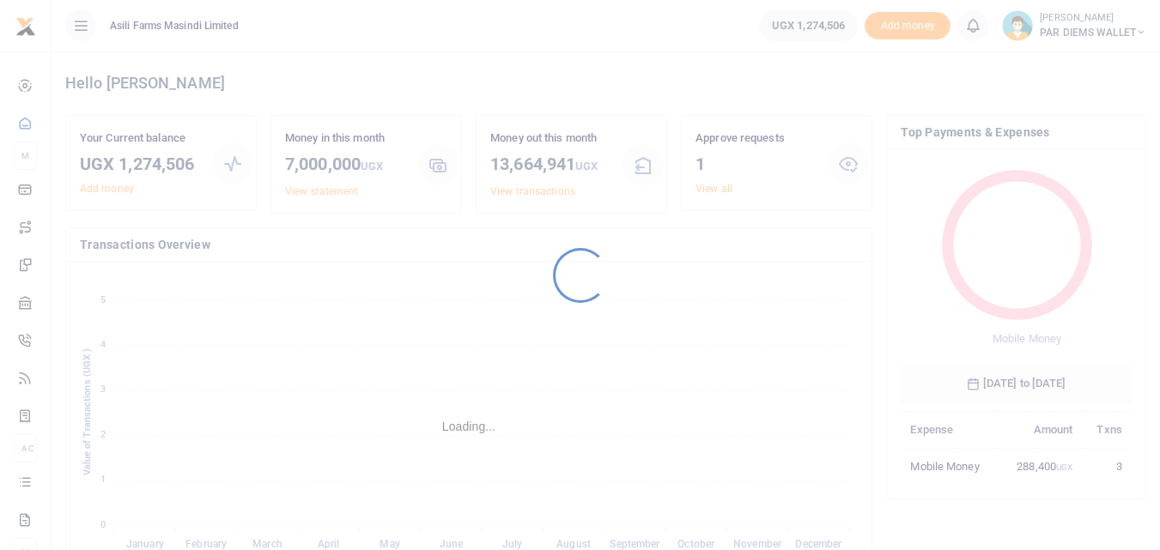
scroll to position [228, 218]
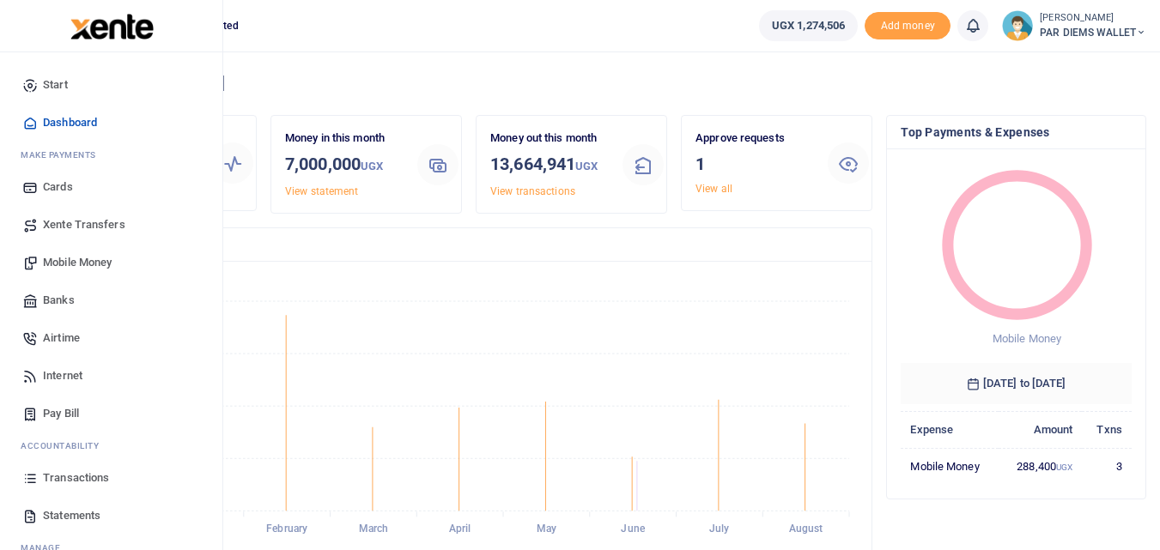
click at [92, 268] on span "Mobile Money" at bounding box center [77, 262] width 69 height 17
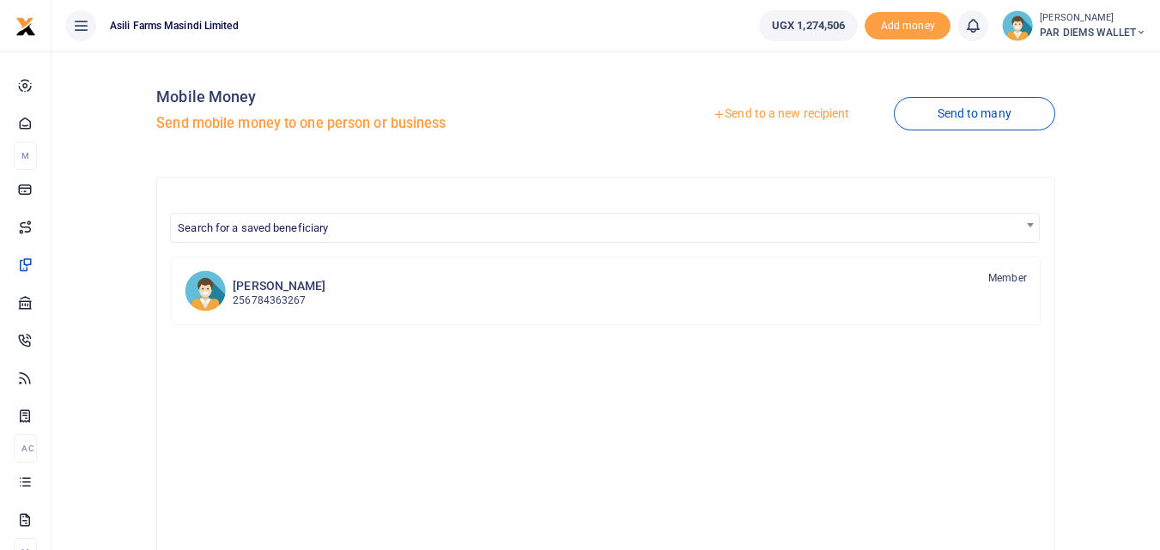
click at [800, 104] on link "Send to a new recipient" at bounding box center [781, 114] width 224 height 31
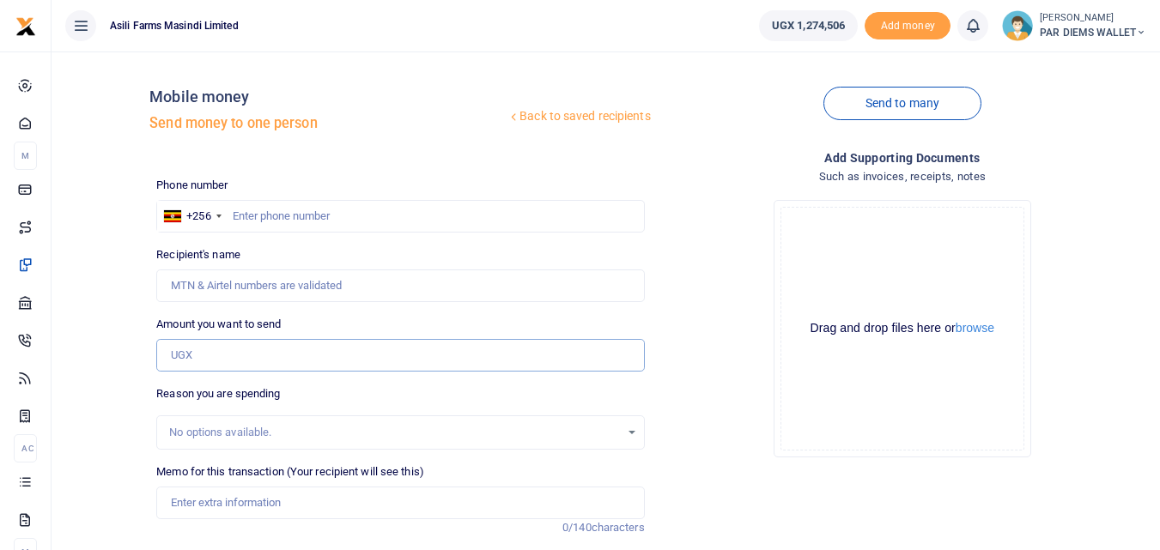
click at [207, 354] on input "Amount you want to send" at bounding box center [400, 355] width 488 height 33
paste input "0772779697"
type input "0772779697"
click at [290, 224] on input "text" at bounding box center [400, 216] width 488 height 33
click at [300, 211] on input "text" at bounding box center [400, 216] width 488 height 33
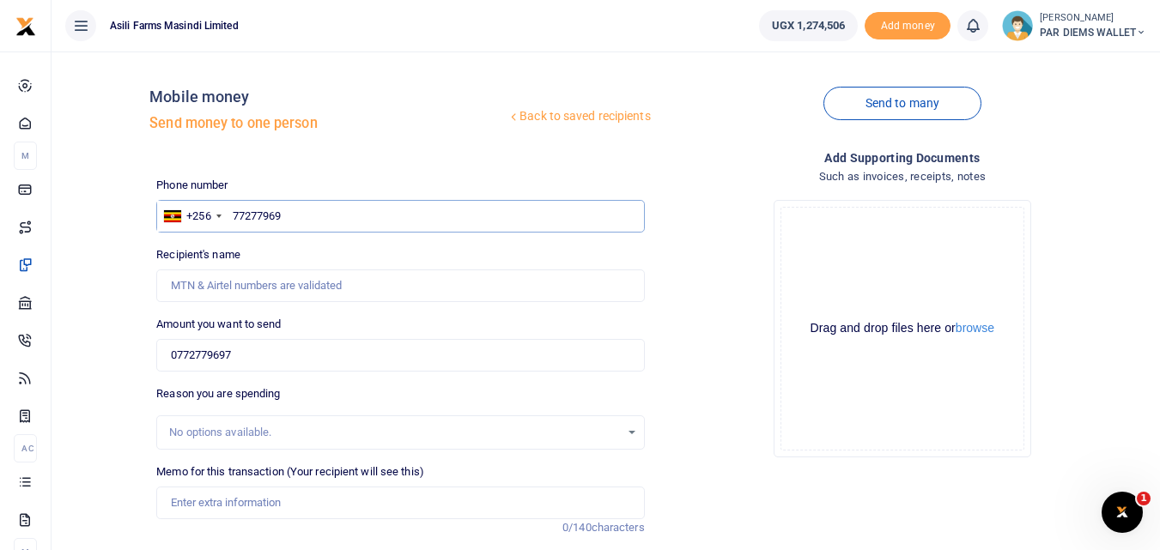
type input "772779697"
type input "Ogwang Andrew"
type input "772779697"
click at [253, 355] on input "0772779697" at bounding box center [400, 355] width 488 height 33
type input "0"
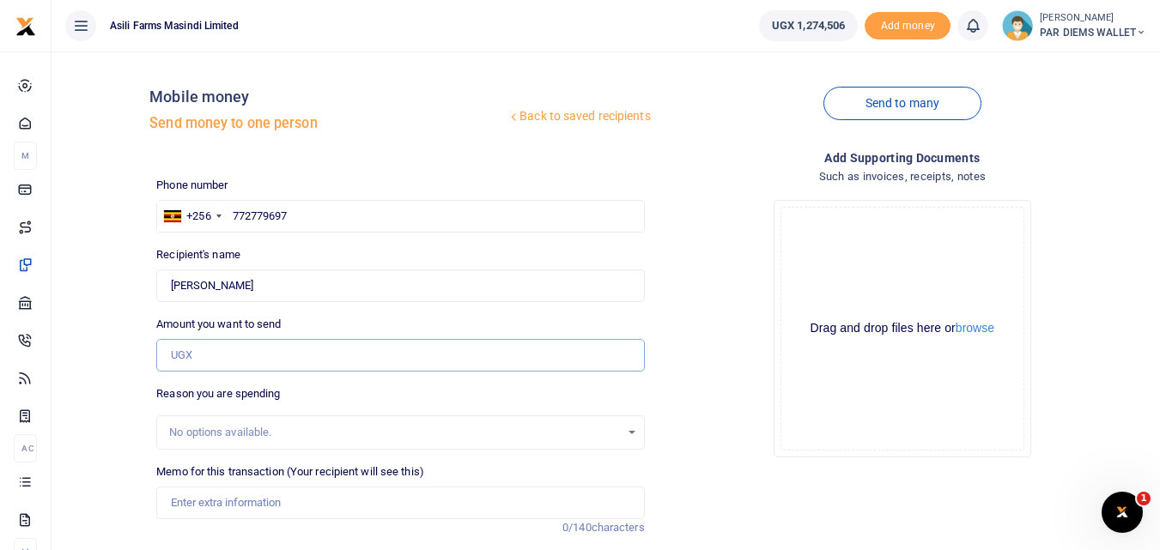
type input "0"
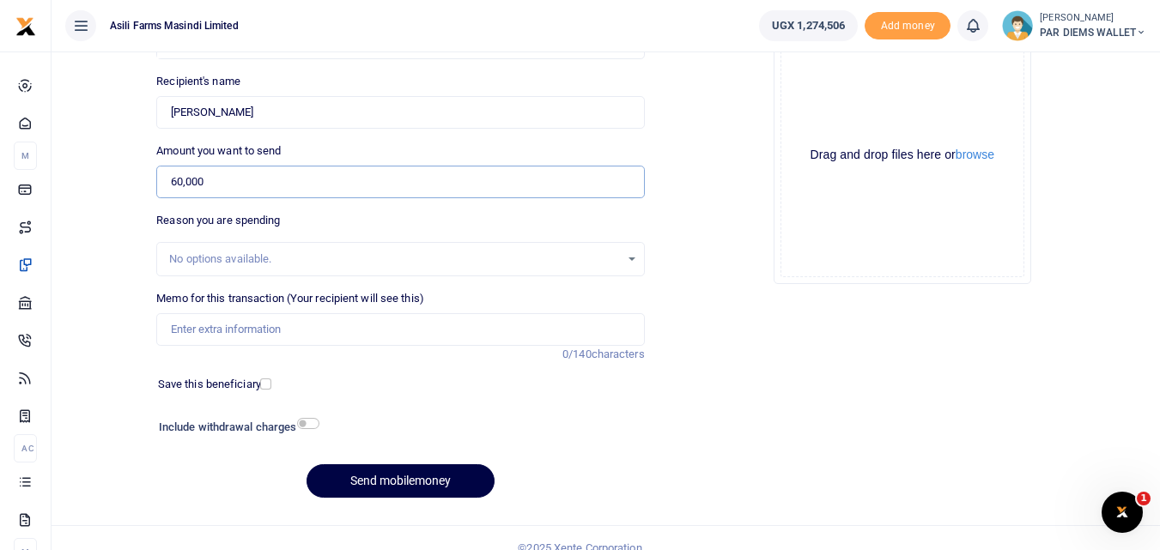
scroll to position [164, 0]
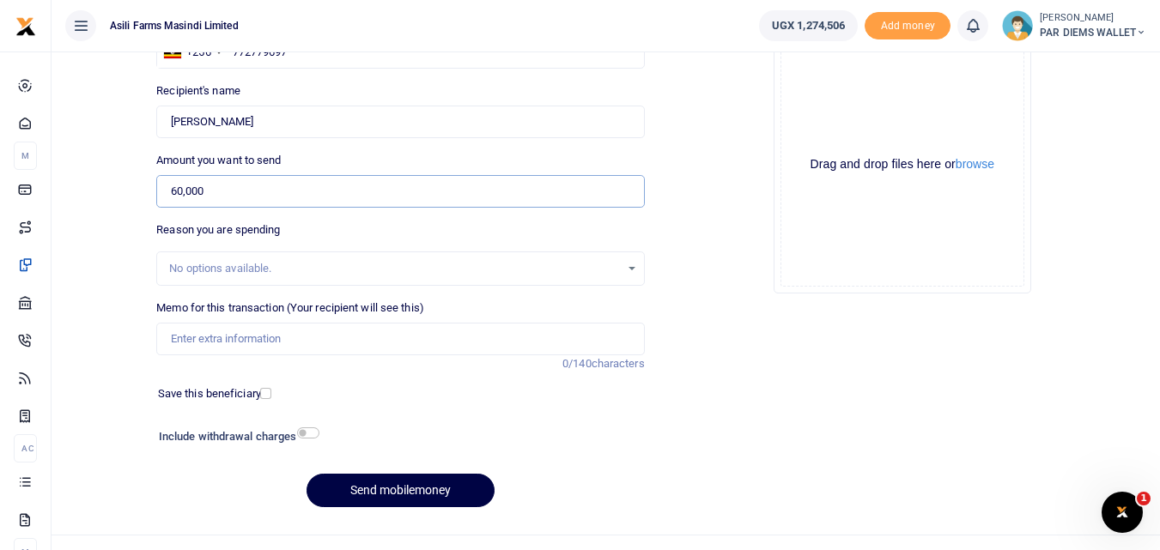
type input "60,000"
click at [244, 339] on input "Memo for this transaction (Your recipient will see this)" at bounding box center [400, 339] width 488 height 33
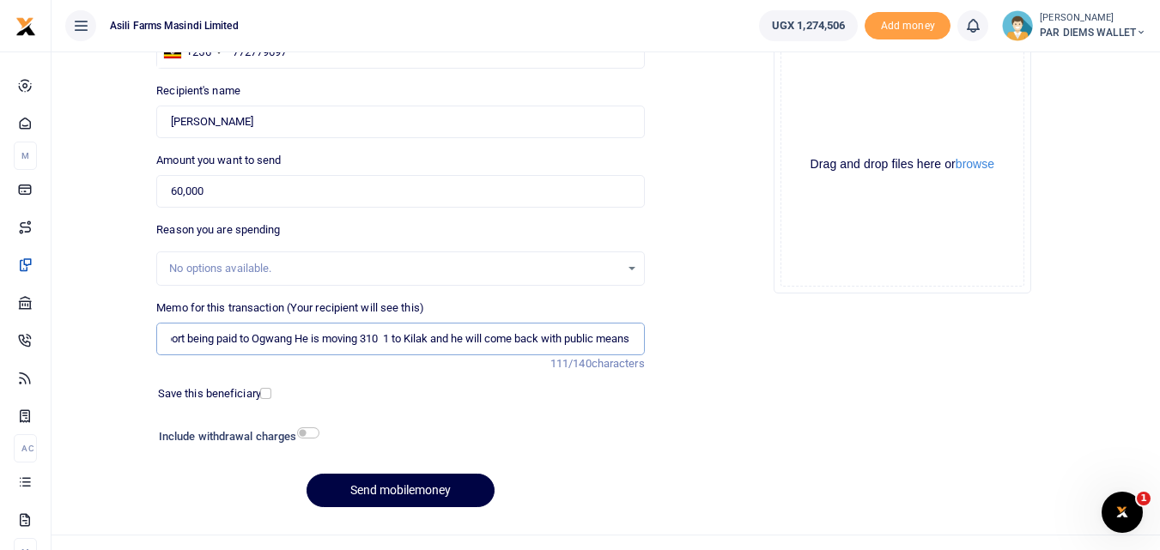
scroll to position [0, 114]
type input "Perdium and Transport being paid to Ogwang He is moving 310 1 to Kilak and he w…"
click at [817, 95] on div "Drag and drop files here or browse Powered by Uppy" at bounding box center [902, 165] width 244 height 244
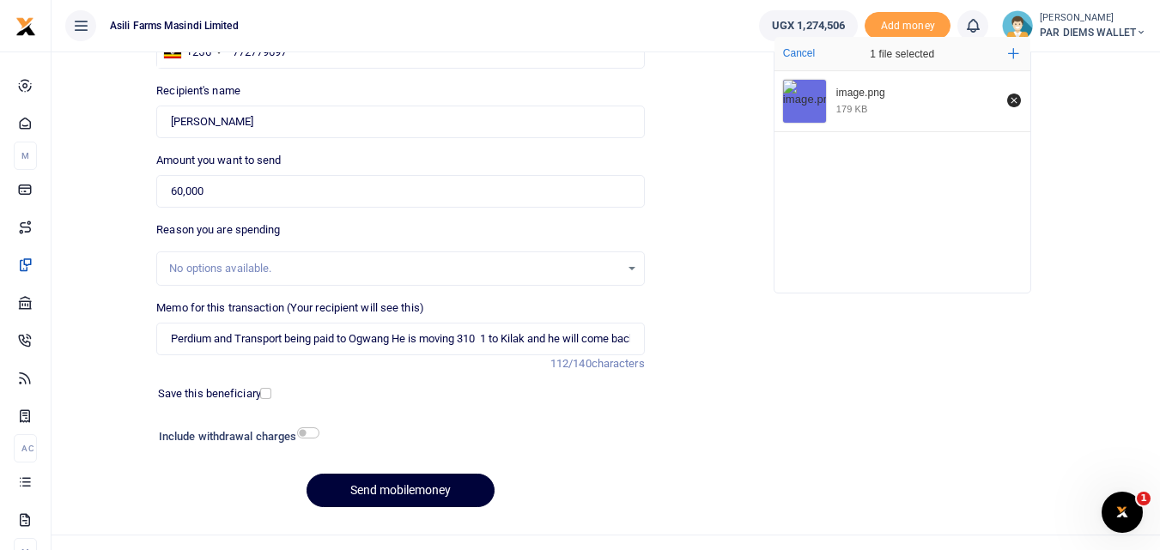
click at [410, 490] on button "Send mobilemoney" at bounding box center [400, 490] width 188 height 33
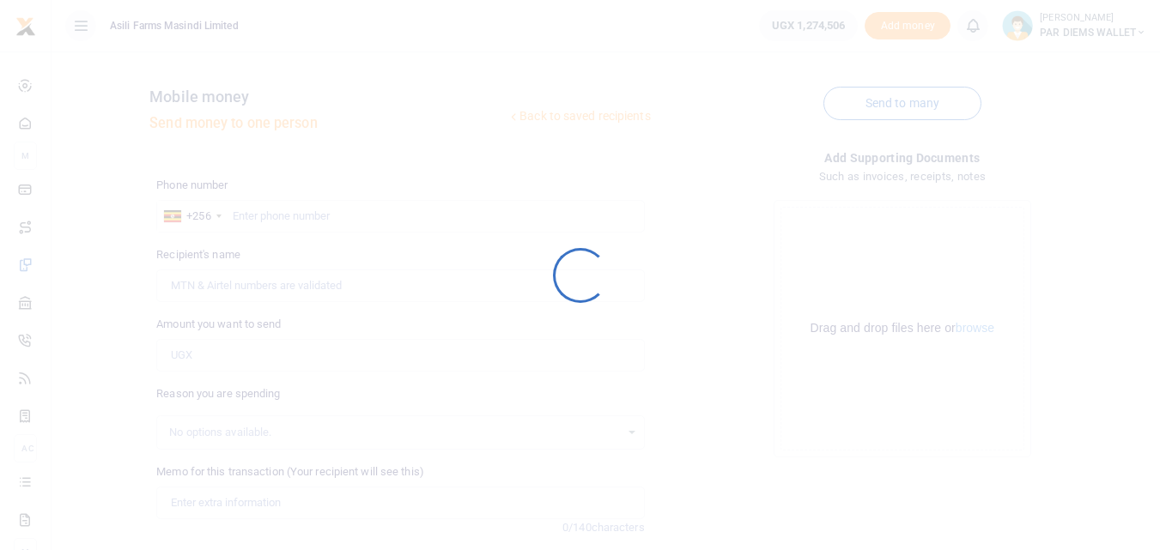
scroll to position [164, 0]
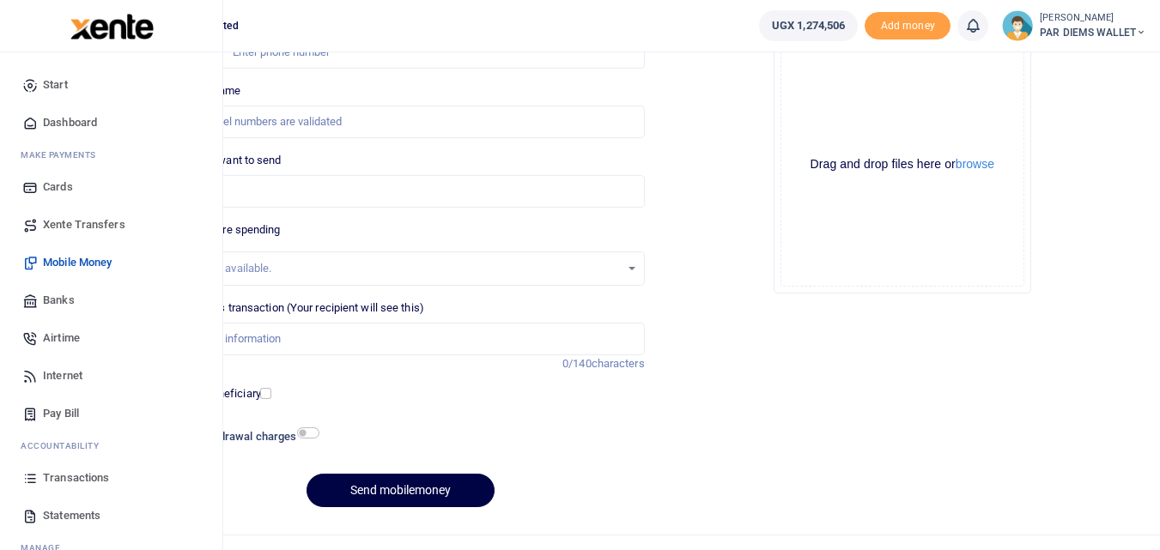
click at [27, 473] on icon at bounding box center [29, 477] width 15 height 15
